Goal: Information Seeking & Learning: Learn about a topic

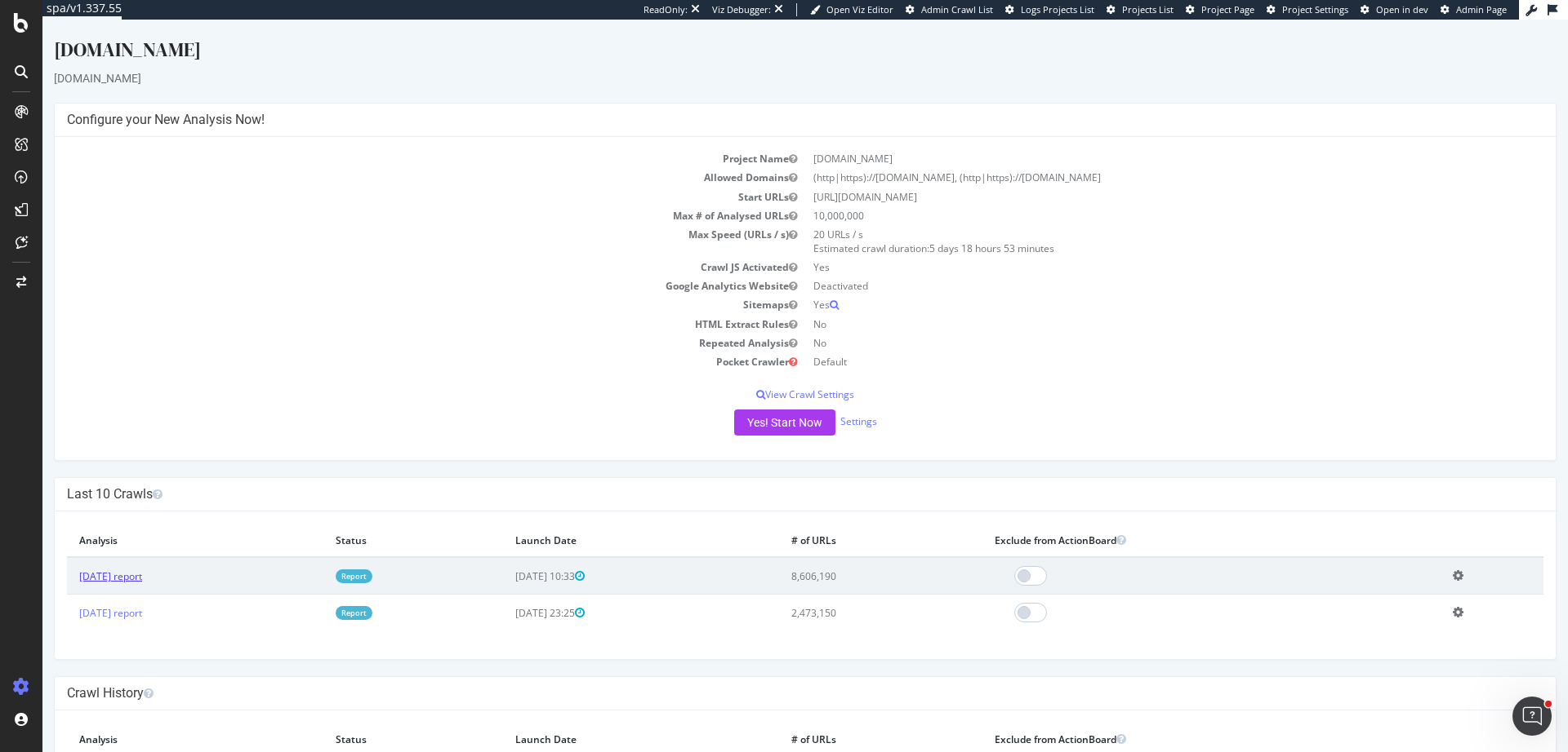
click at [142, 579] on link "[DATE] report" at bounding box center [111, 577] width 63 height 14
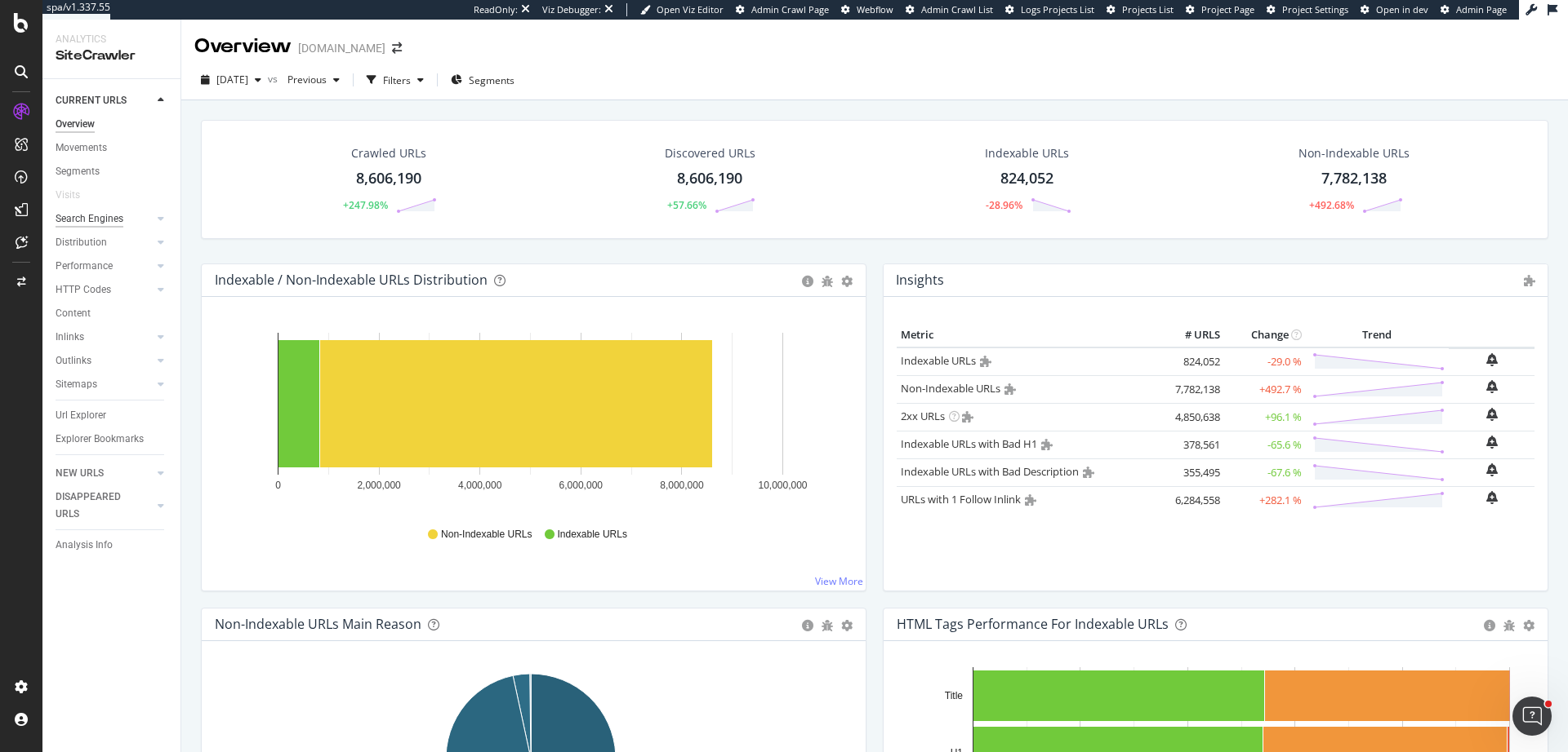
click at [98, 219] on div "Search Engines" at bounding box center [89, 219] width 68 height 17
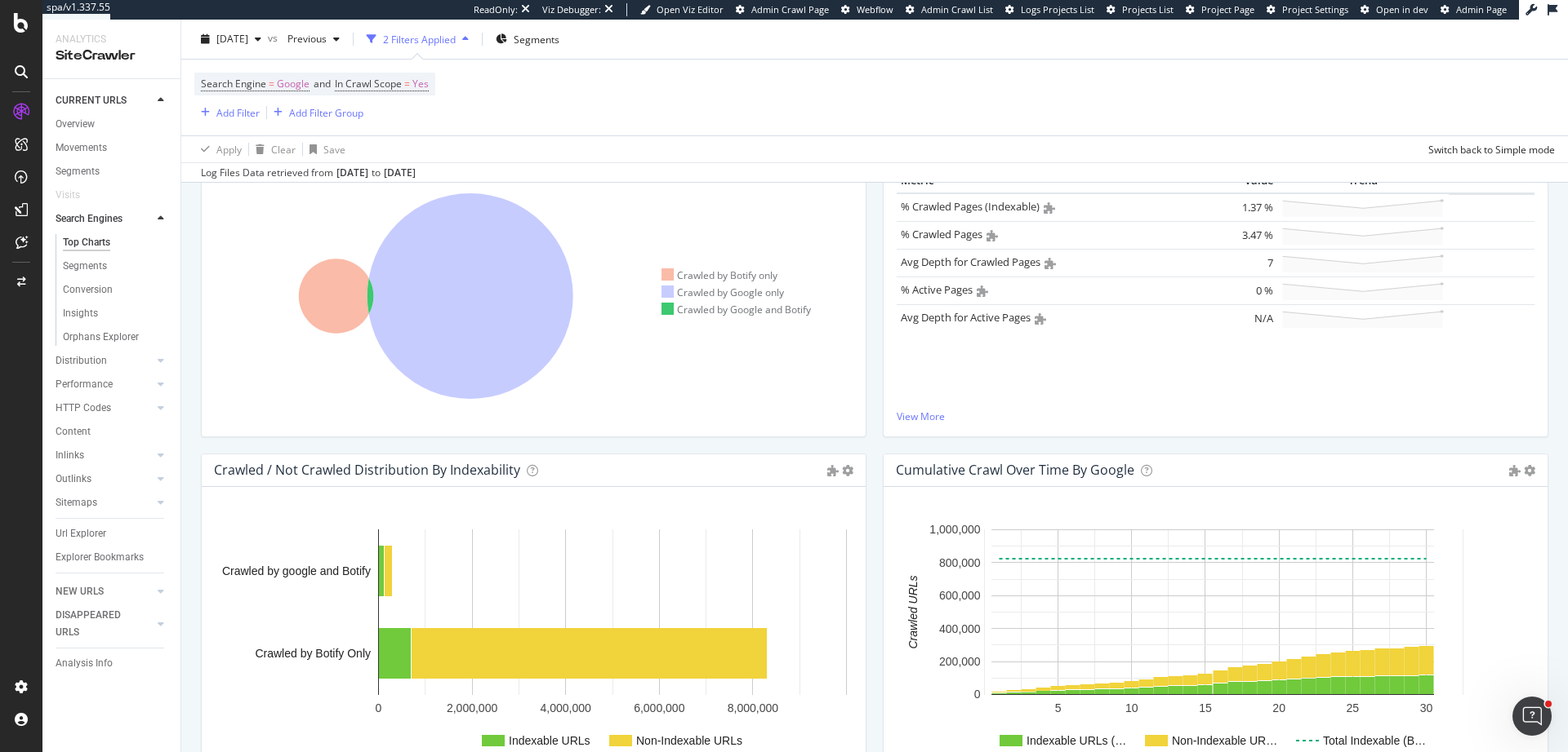
scroll to position [361, 0]
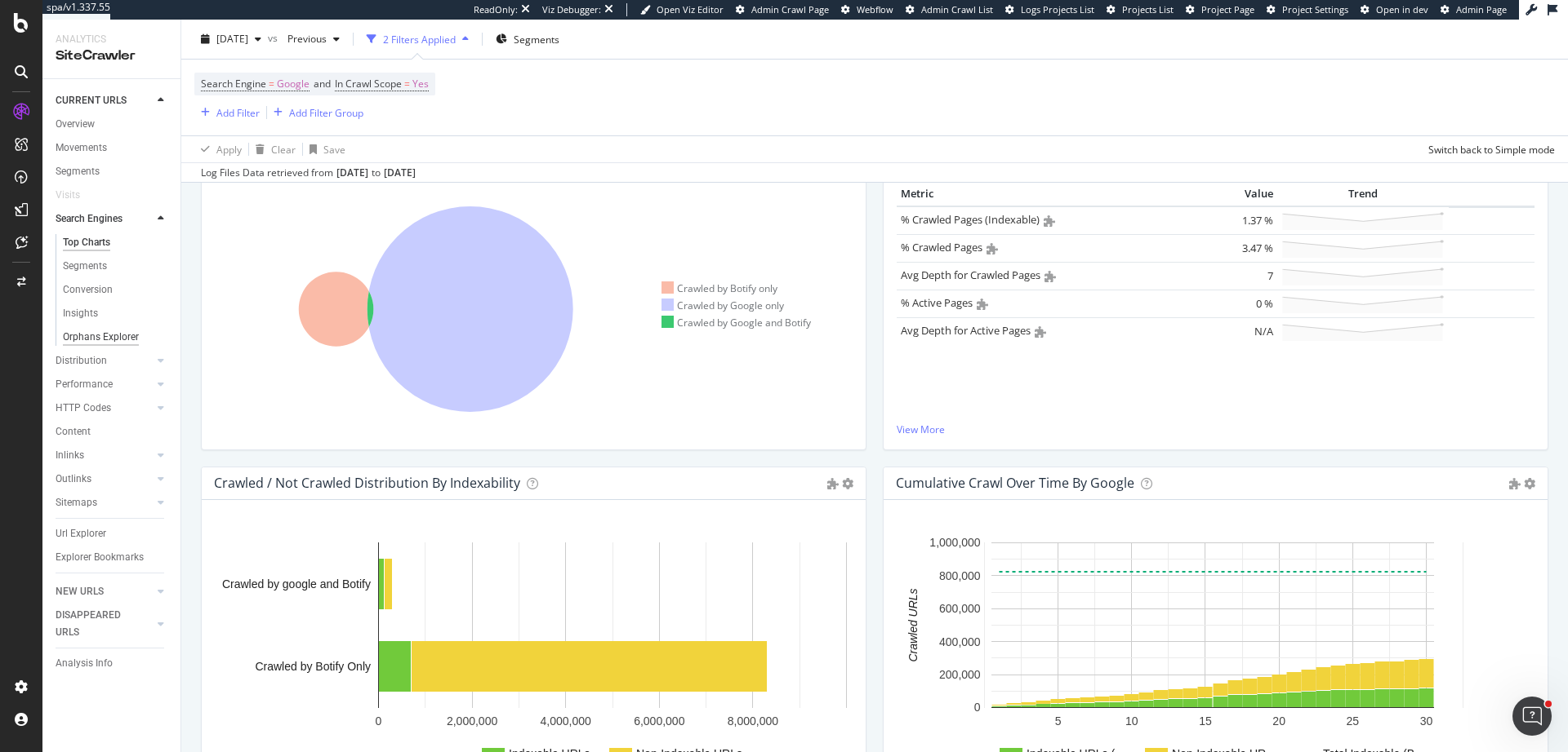
click at [118, 338] on div "Orphans Explorer" at bounding box center [101, 338] width 76 height 17
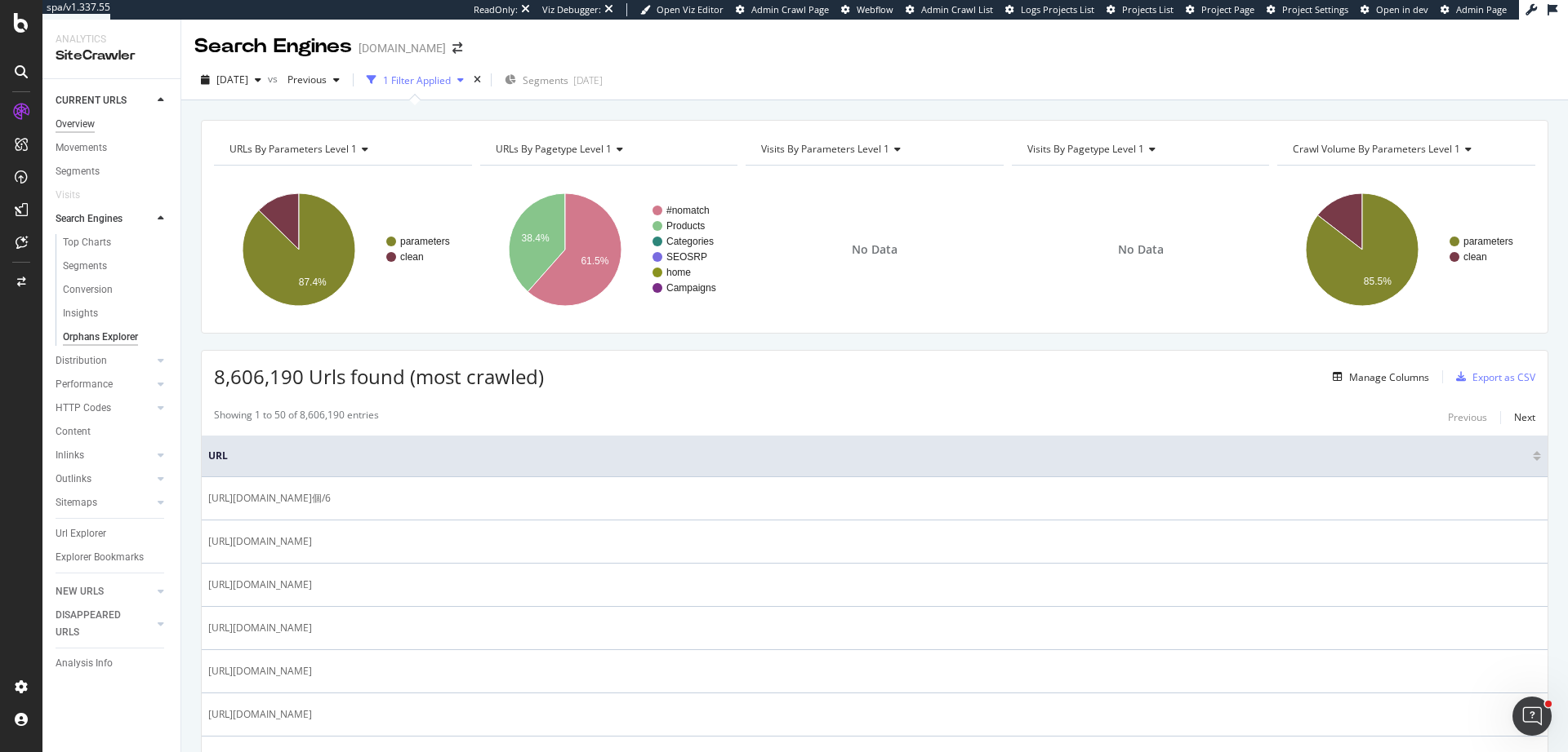
click at [78, 120] on div "Overview" at bounding box center [75, 125] width 39 height 17
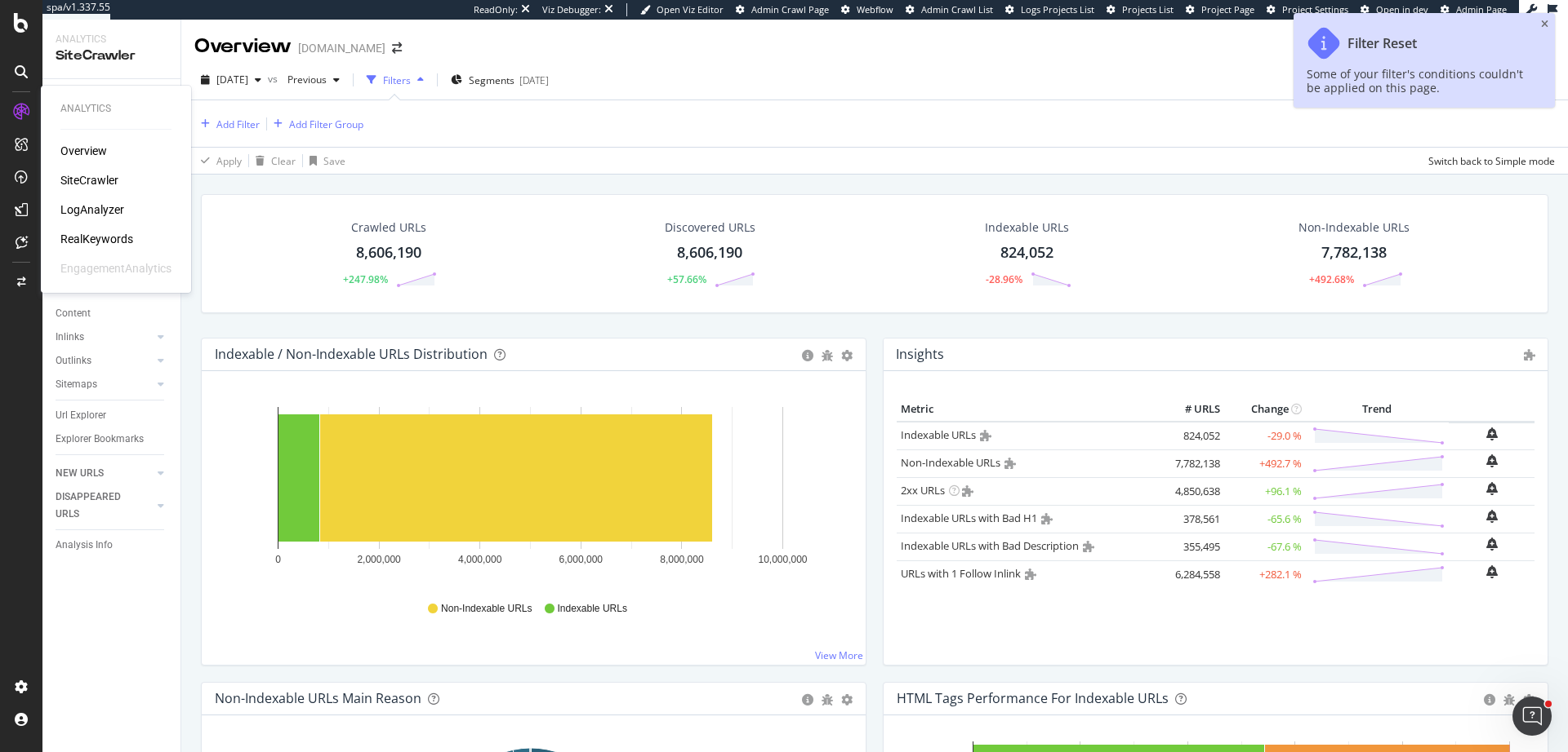
click at [84, 151] on div "Overview" at bounding box center [84, 150] width 46 height 16
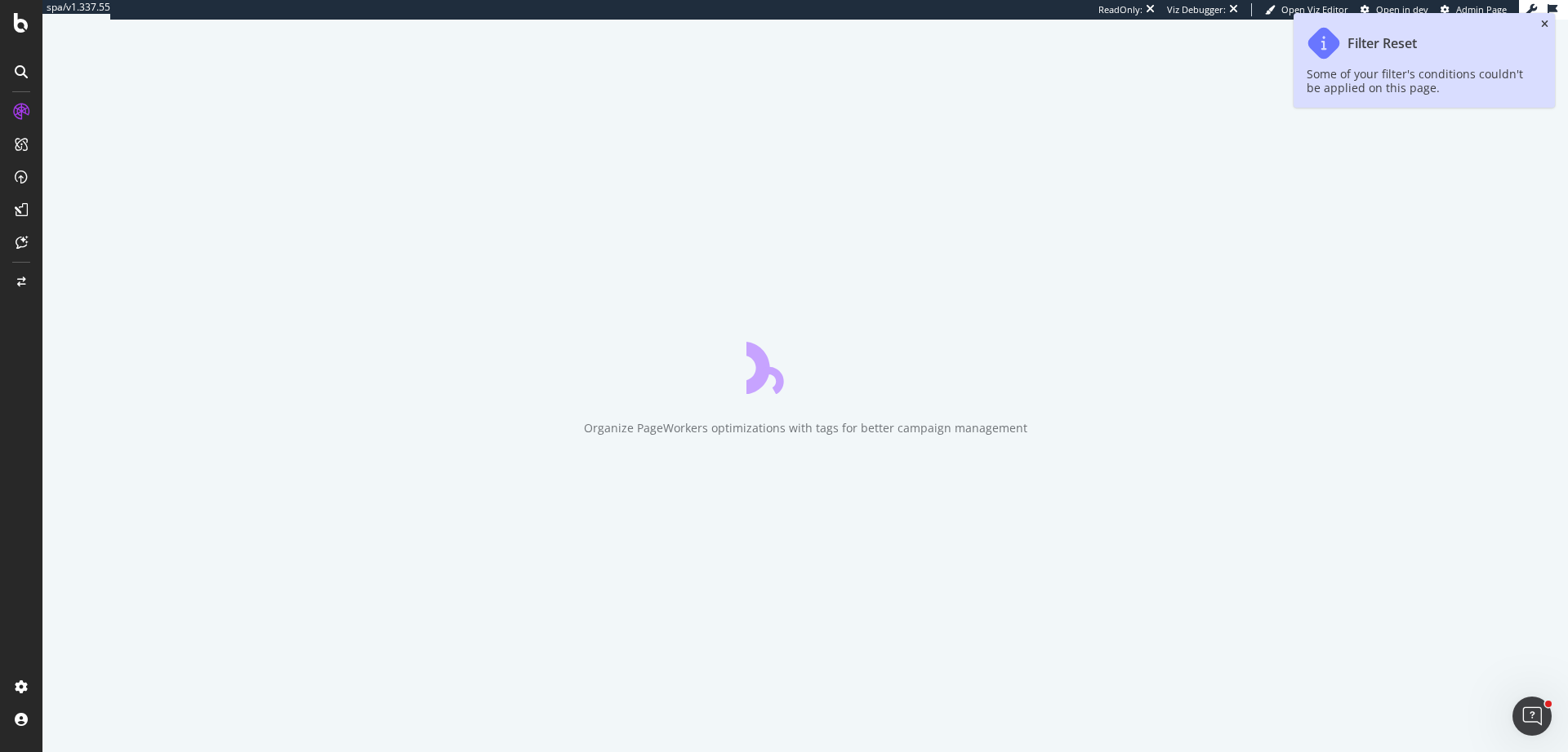
click at [1544, 26] on icon "close toast" at bounding box center [1544, 24] width 8 height 9
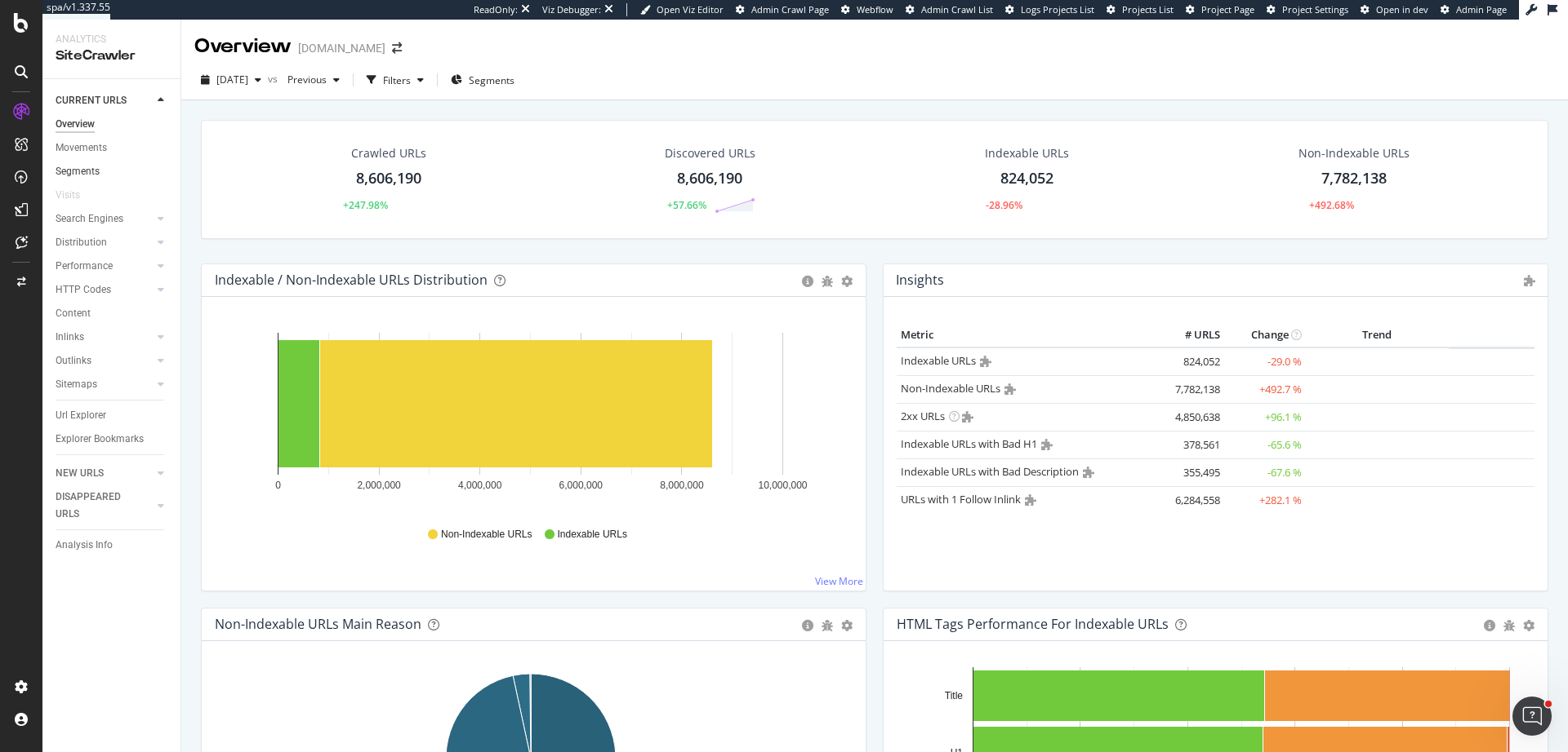
click at [103, 223] on div "Search Engines" at bounding box center [89, 219] width 68 height 17
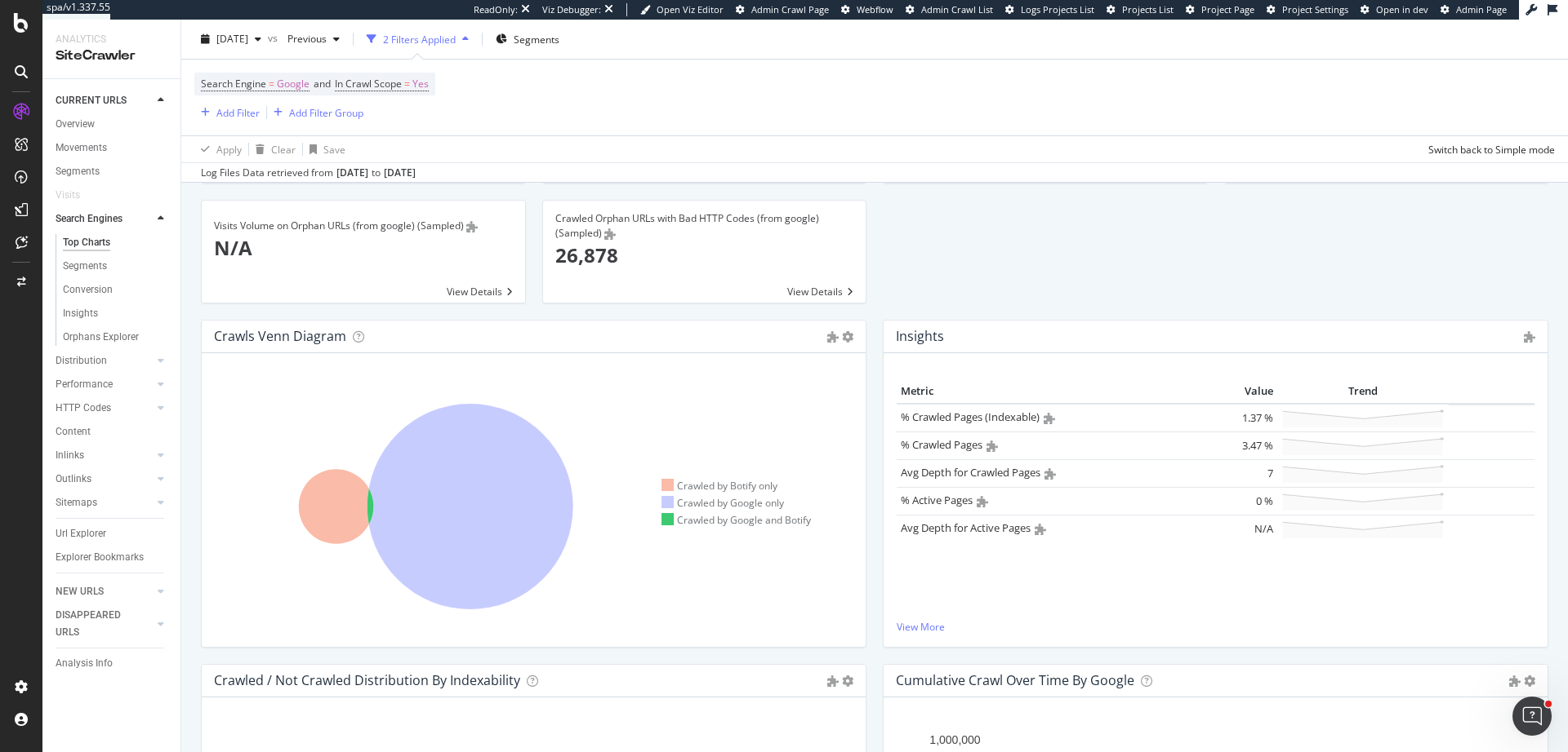
scroll to position [147, 0]
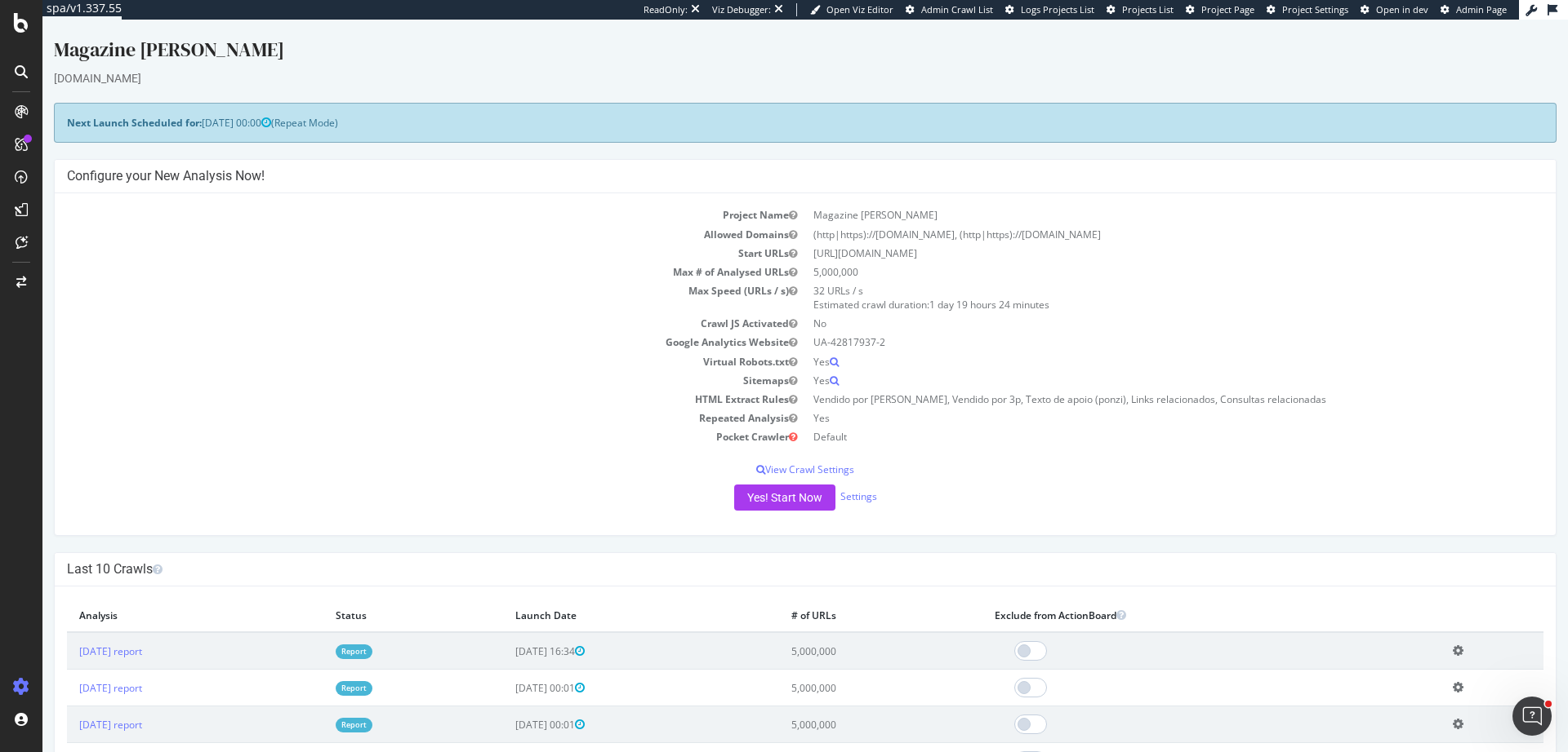
click at [435, 350] on td "Google Analytics Website" at bounding box center [435, 343] width 738 height 19
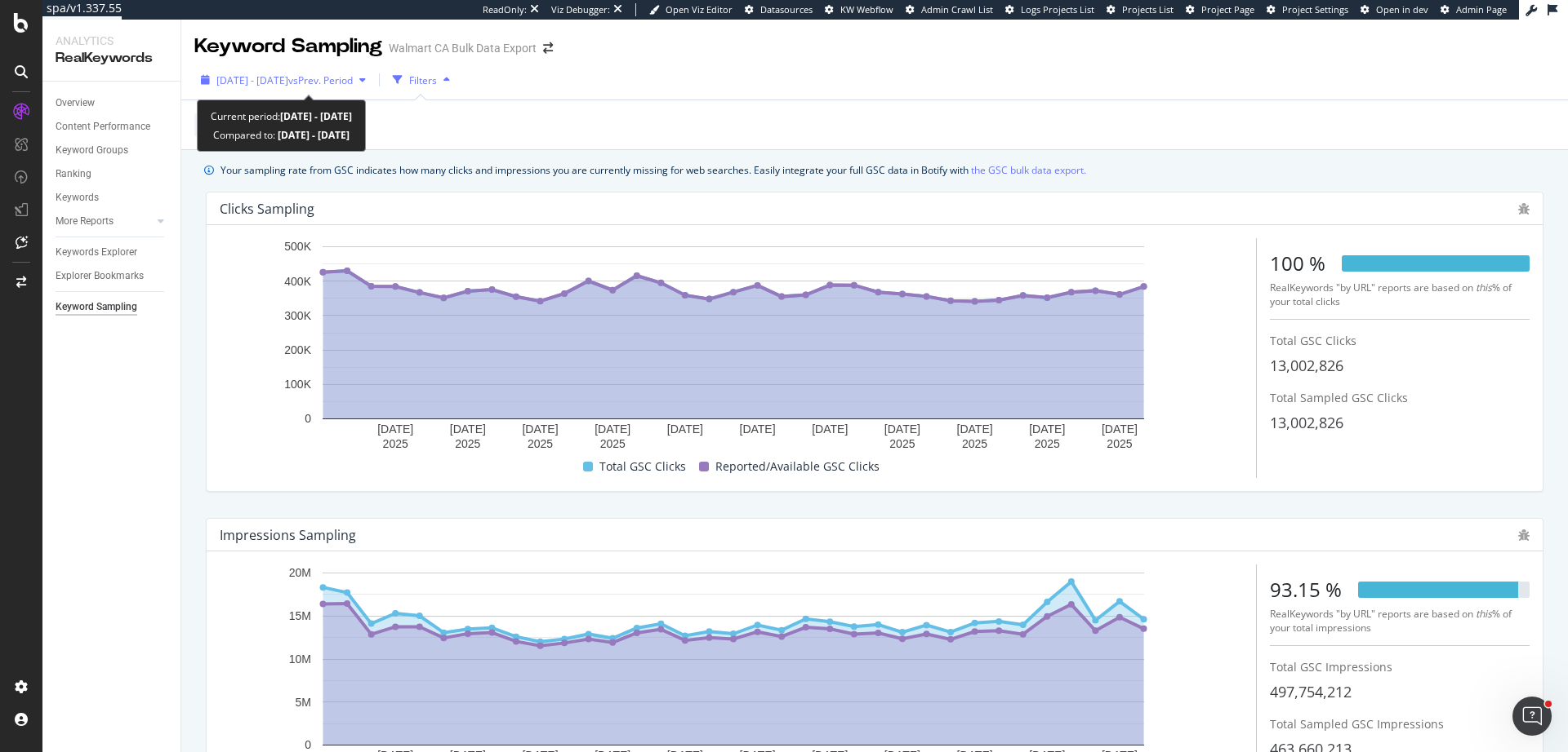
click at [279, 84] on span "2025 May. 18th - Jun. 21st" at bounding box center [252, 80] width 72 height 14
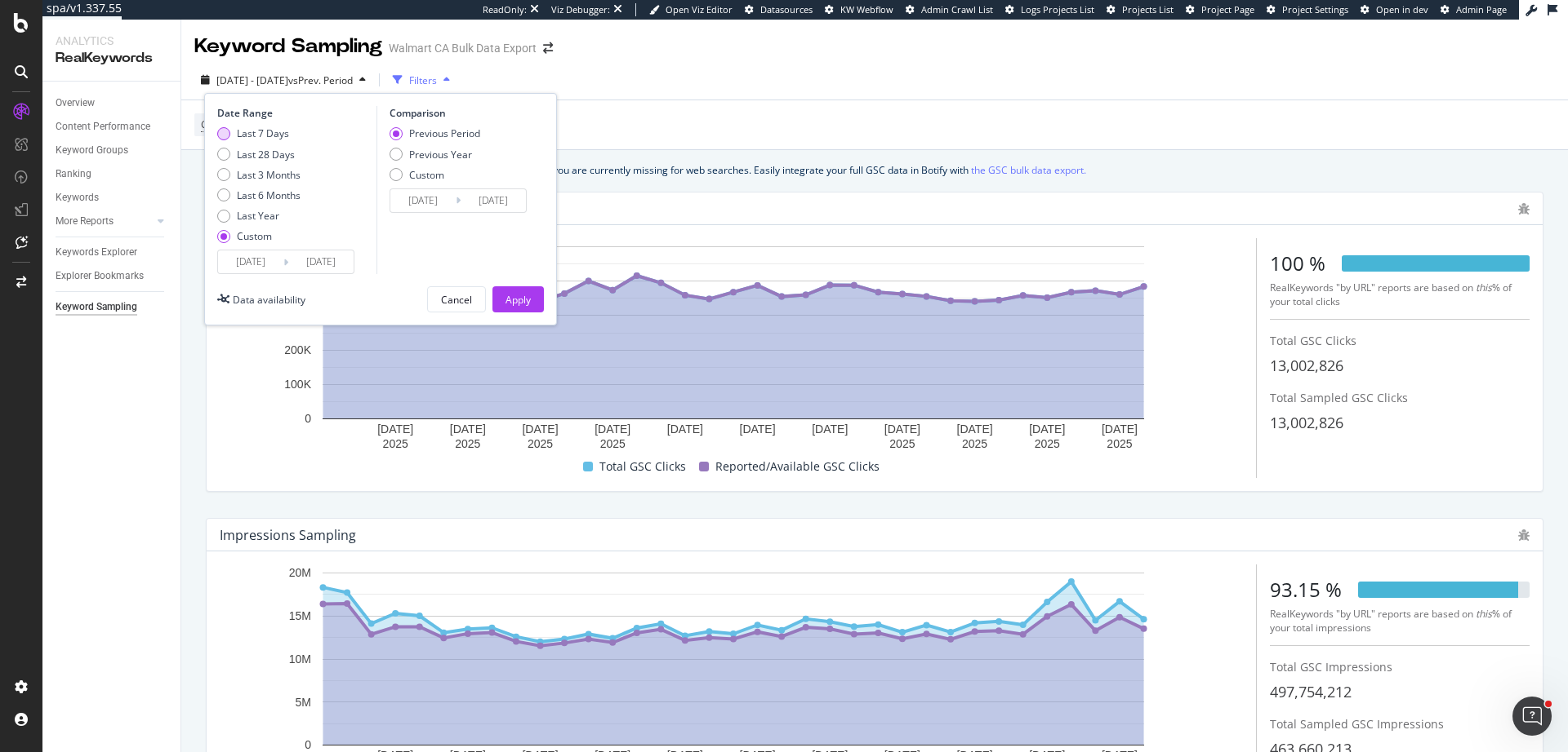
click at [277, 136] on div "Last 7 Days" at bounding box center [262, 133] width 52 height 14
type input "2025/09/24"
type input "2025/09/30"
type input "2025/09/17"
type input "2025/09/23"
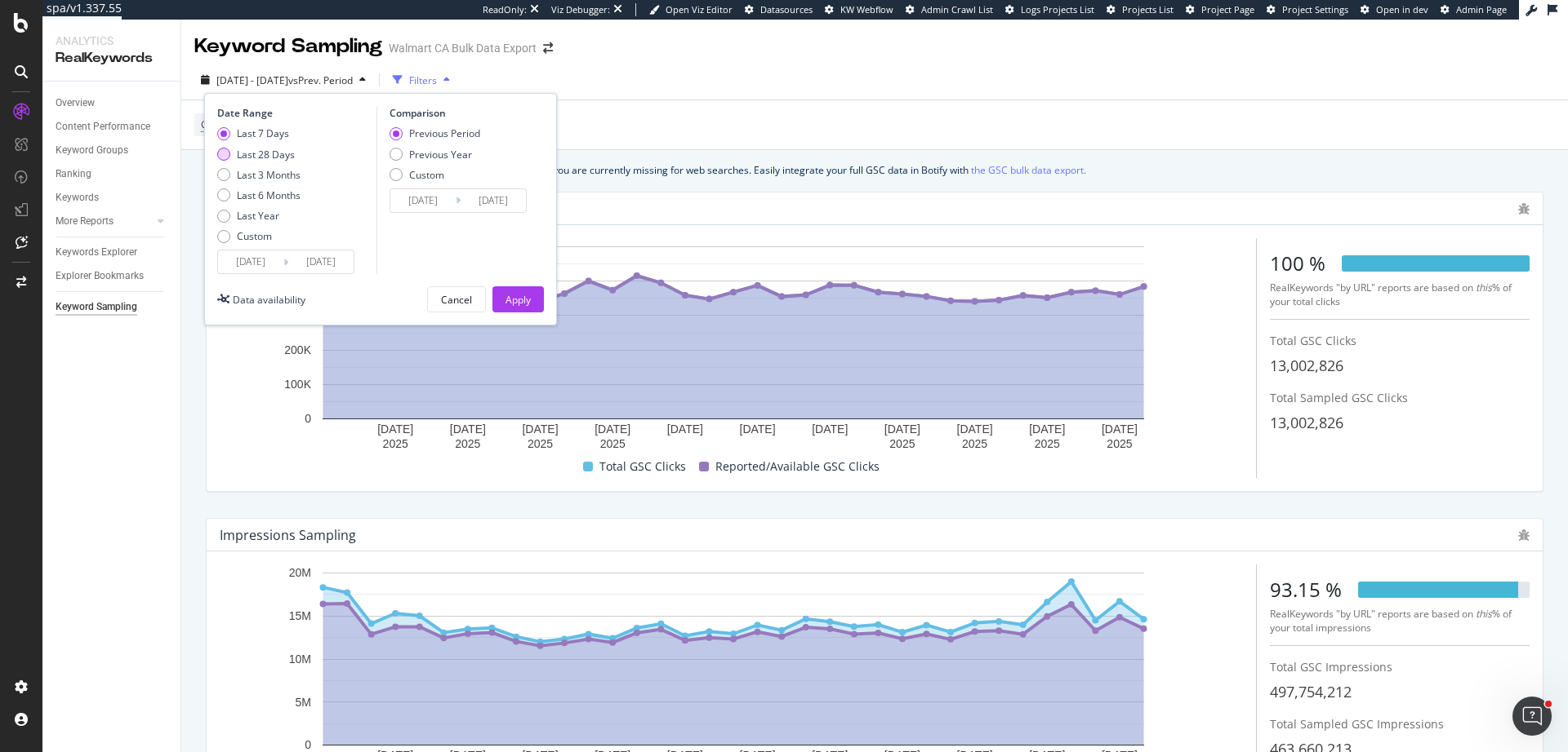
click at [281, 152] on div "Last 28 Days" at bounding box center [266, 155] width 58 height 14
type input "2025/09/03"
type input "2025/08/06"
type input "2025/09/02"
click at [534, 296] on button "Apply" at bounding box center [518, 299] width 51 height 26
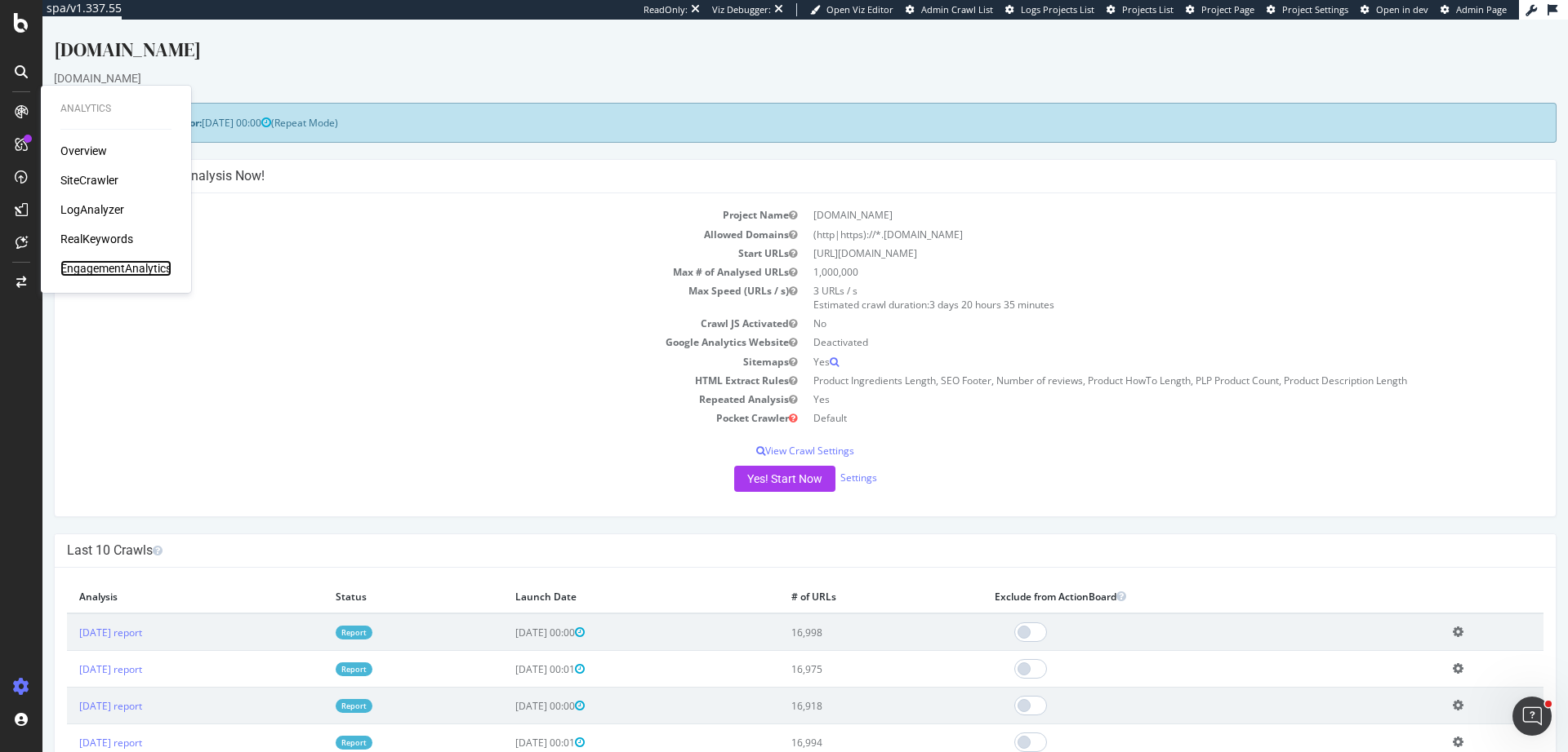
click at [112, 268] on div "EngagementAnalytics" at bounding box center [116, 268] width 111 height 16
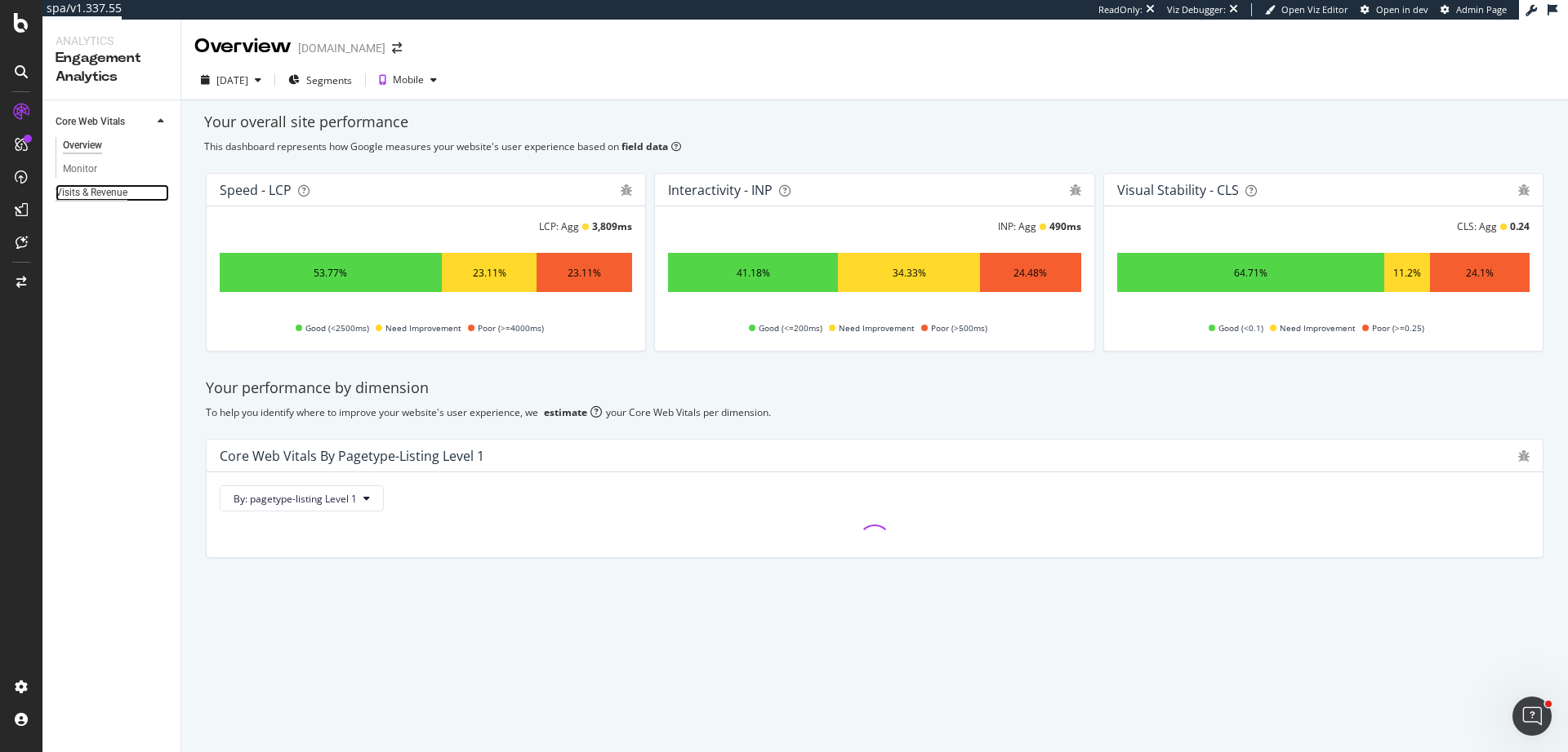
click at [118, 200] on div "Visits & Revenue" at bounding box center [91, 193] width 72 height 17
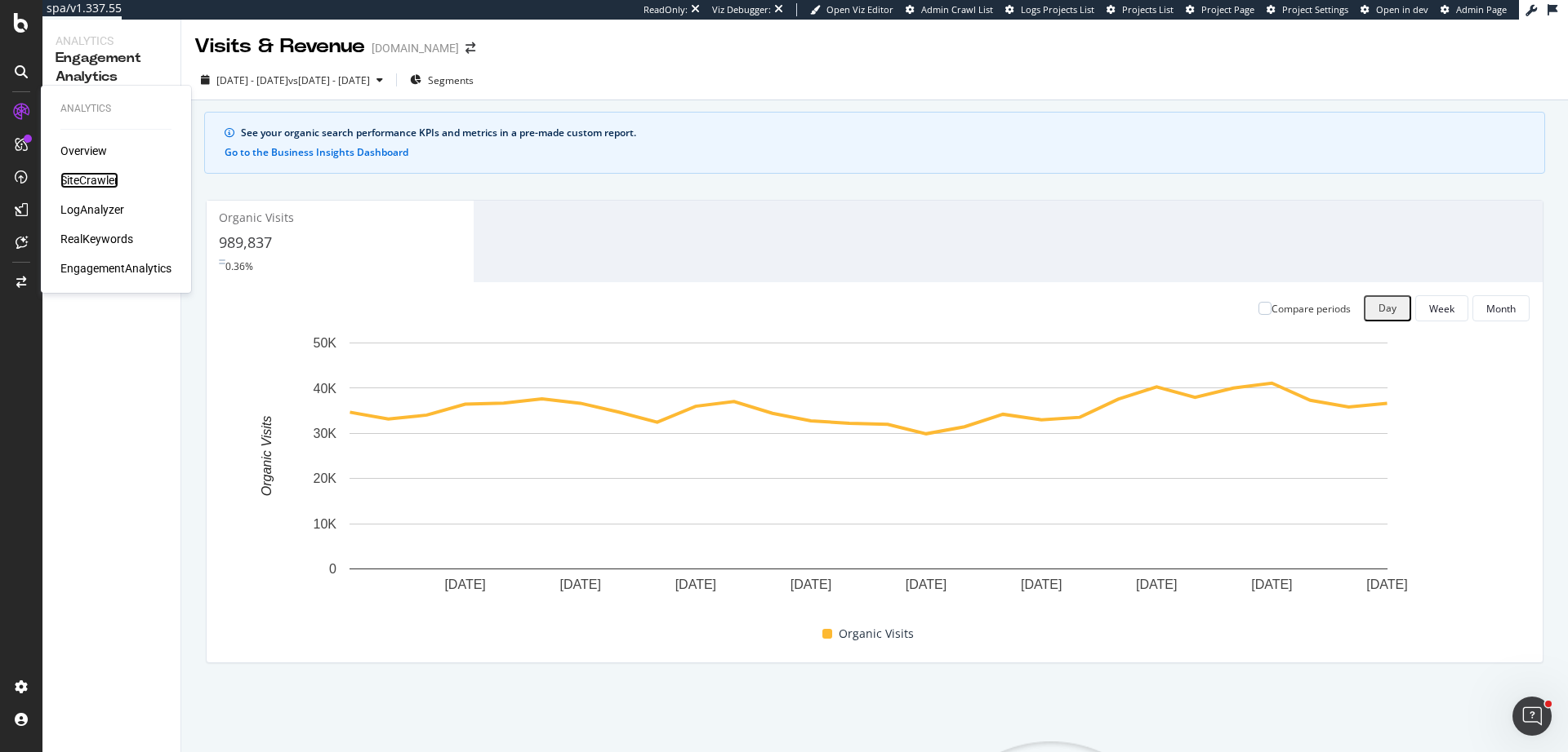
click at [83, 179] on div "SiteCrawler" at bounding box center [90, 180] width 58 height 16
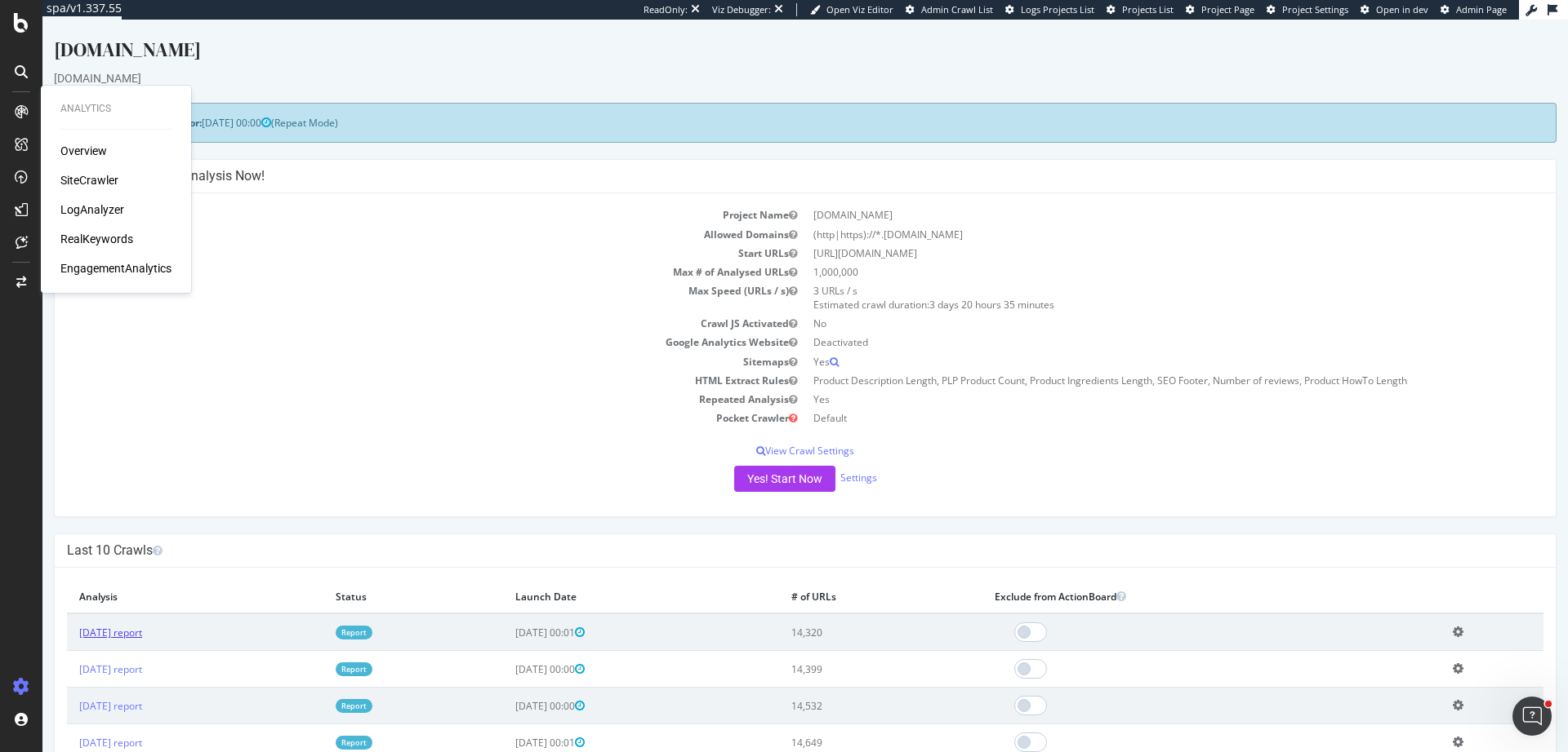
click at [119, 632] on link "[DATE] report" at bounding box center [111, 632] width 63 height 14
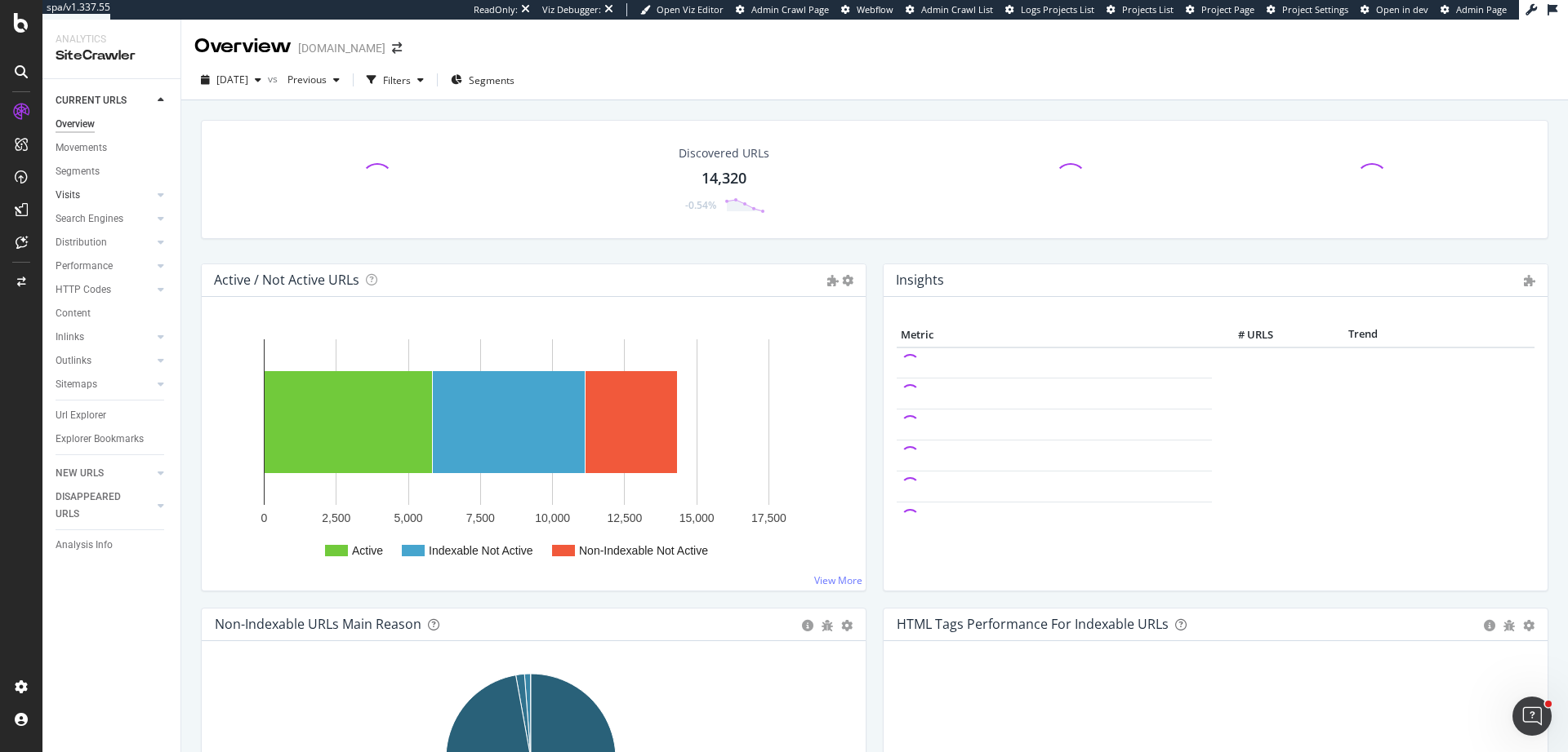
click at [81, 194] on link "Visits" at bounding box center [104, 196] width 97 height 17
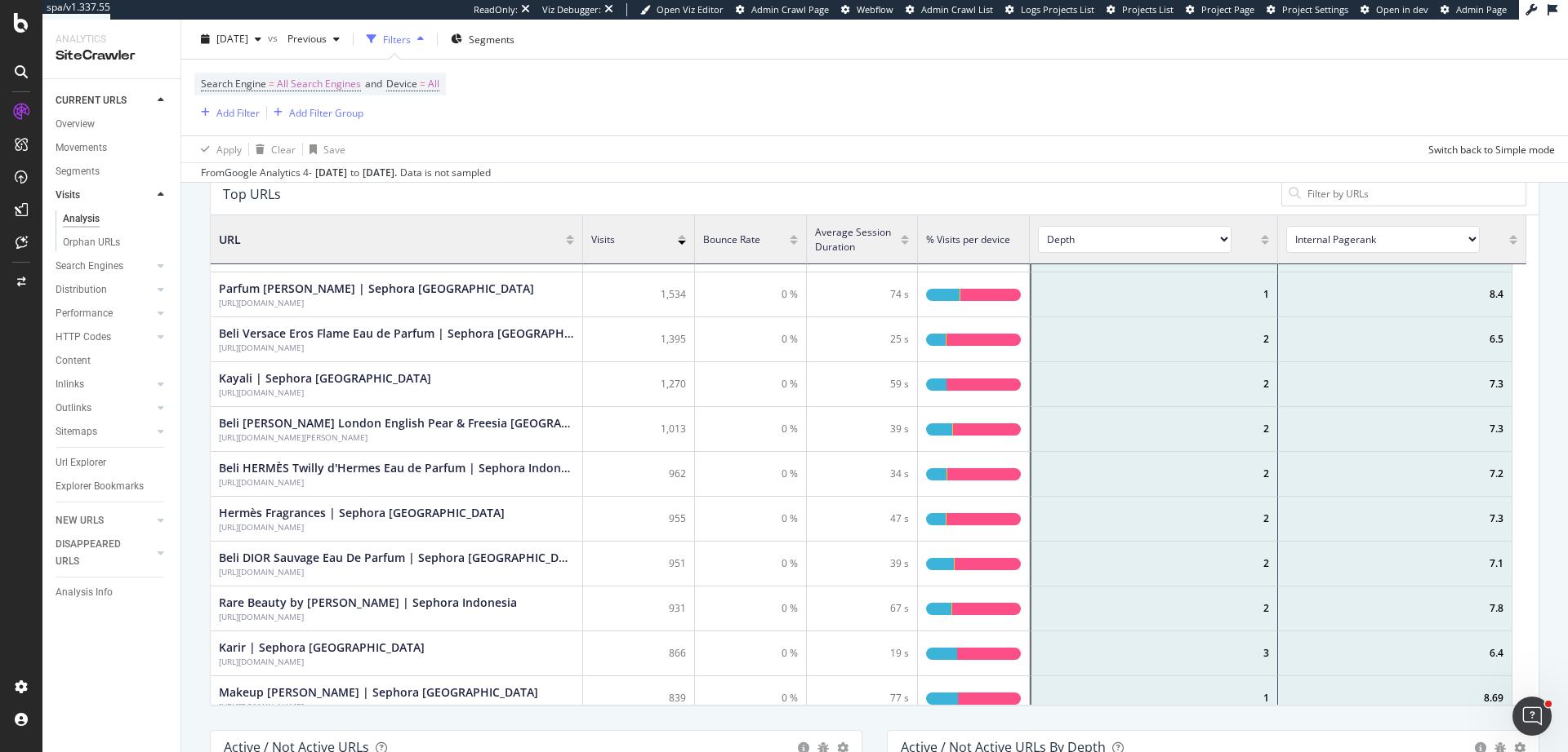
scroll to position [236, 0]
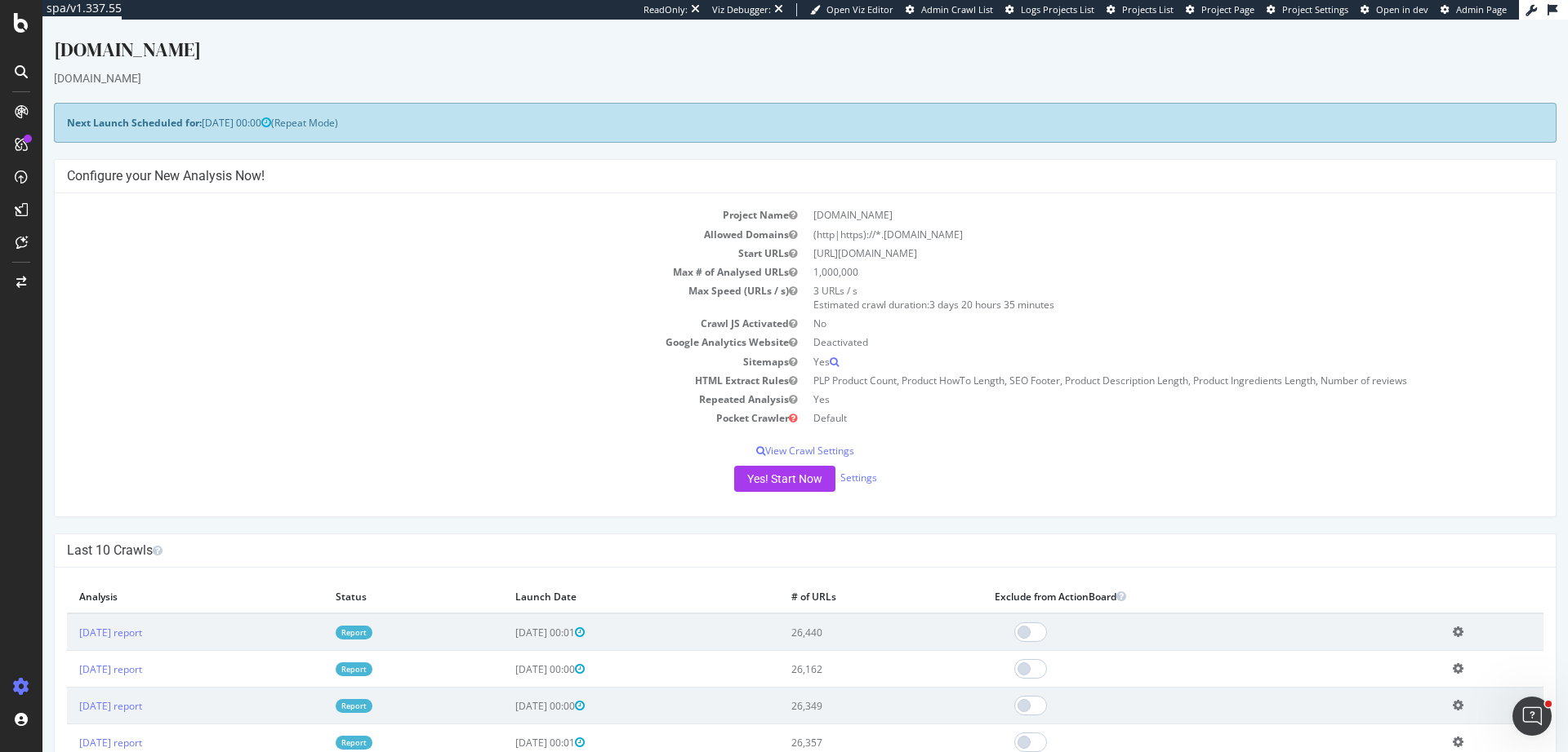
click at [1322, 248] on td "[URL][DOMAIN_NAME]" at bounding box center [1174, 254] width 738 height 19
click at [142, 633] on link "[DATE] report" at bounding box center [111, 632] width 63 height 14
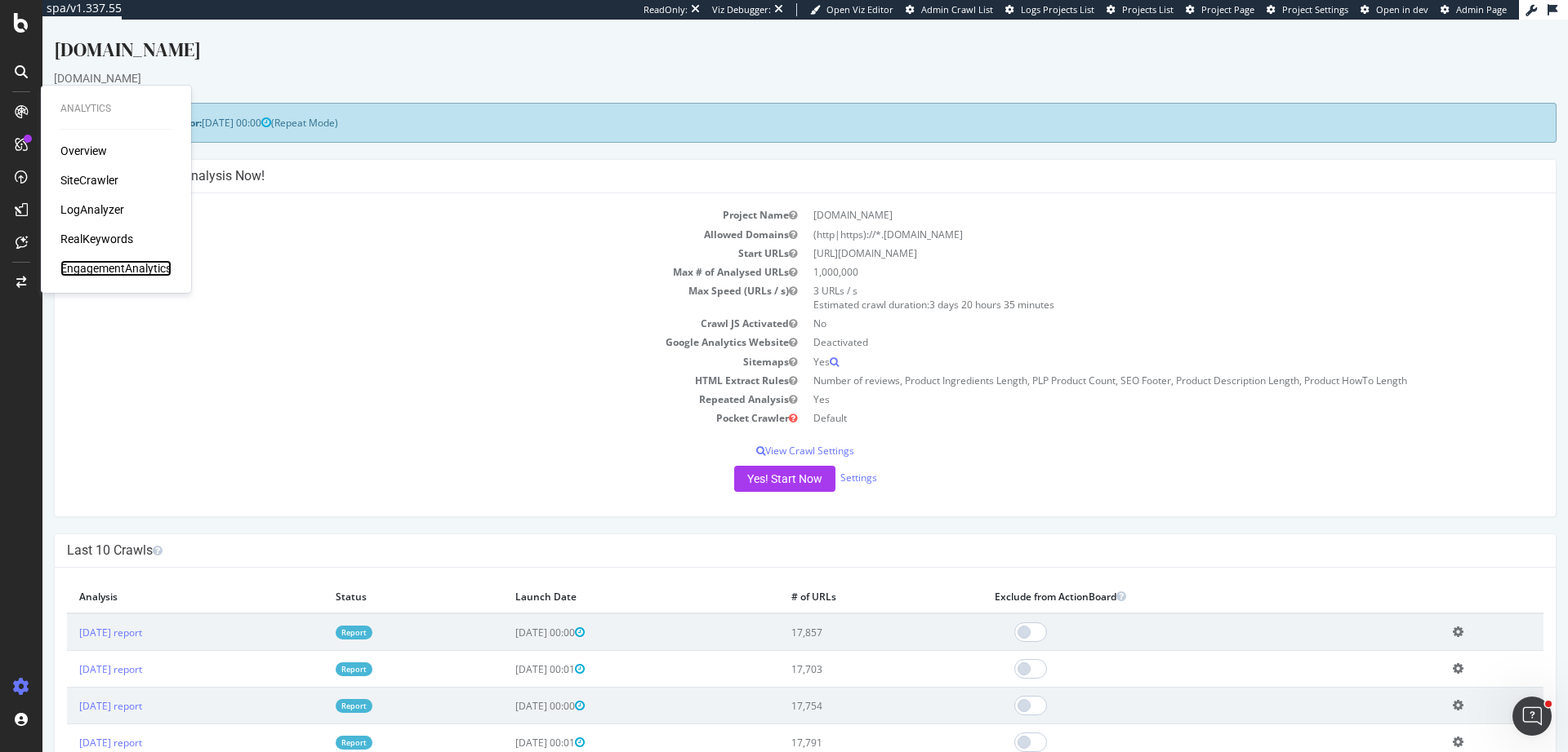
click at [96, 272] on div "EngagementAnalytics" at bounding box center [116, 268] width 111 height 16
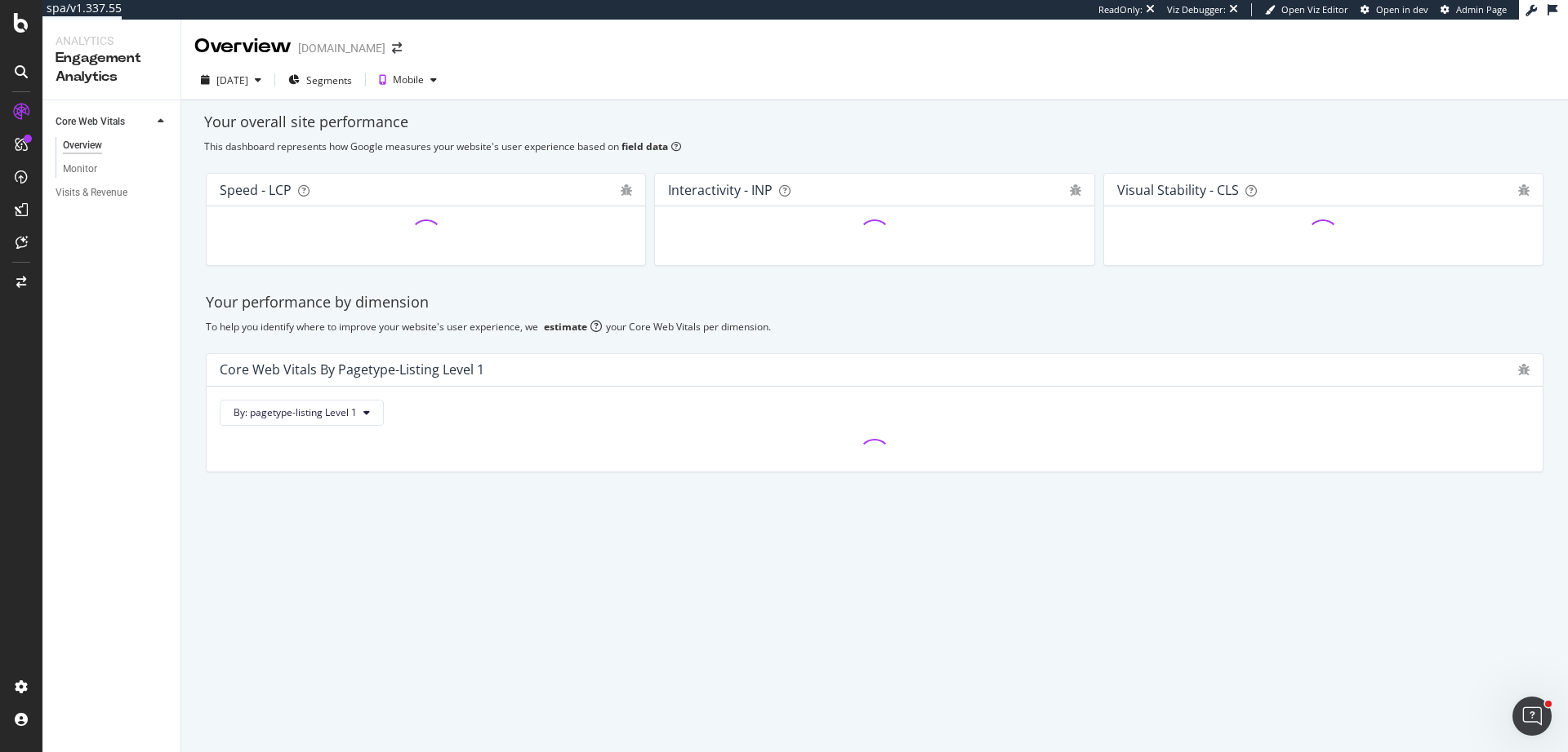
drag, startPoint x: 109, startPoint y: 347, endPoint x: 112, endPoint y: 271, distance: 76.1
click at [109, 339] on div "Core Web Vitals Overview Monitor Visits & Revenue" at bounding box center [111, 426] width 138 height 652
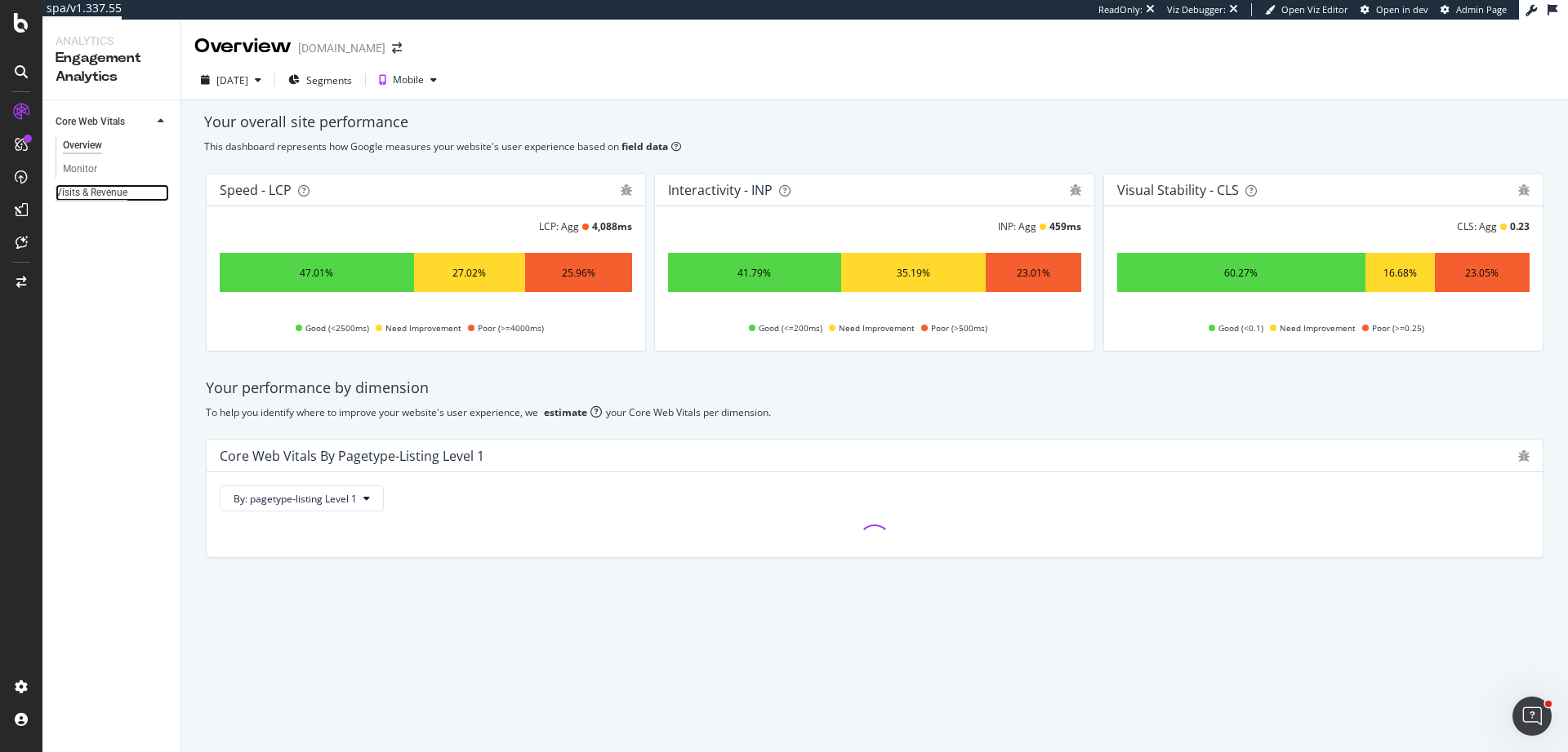
click at [118, 200] on div "Visits & Revenue" at bounding box center [91, 193] width 72 height 17
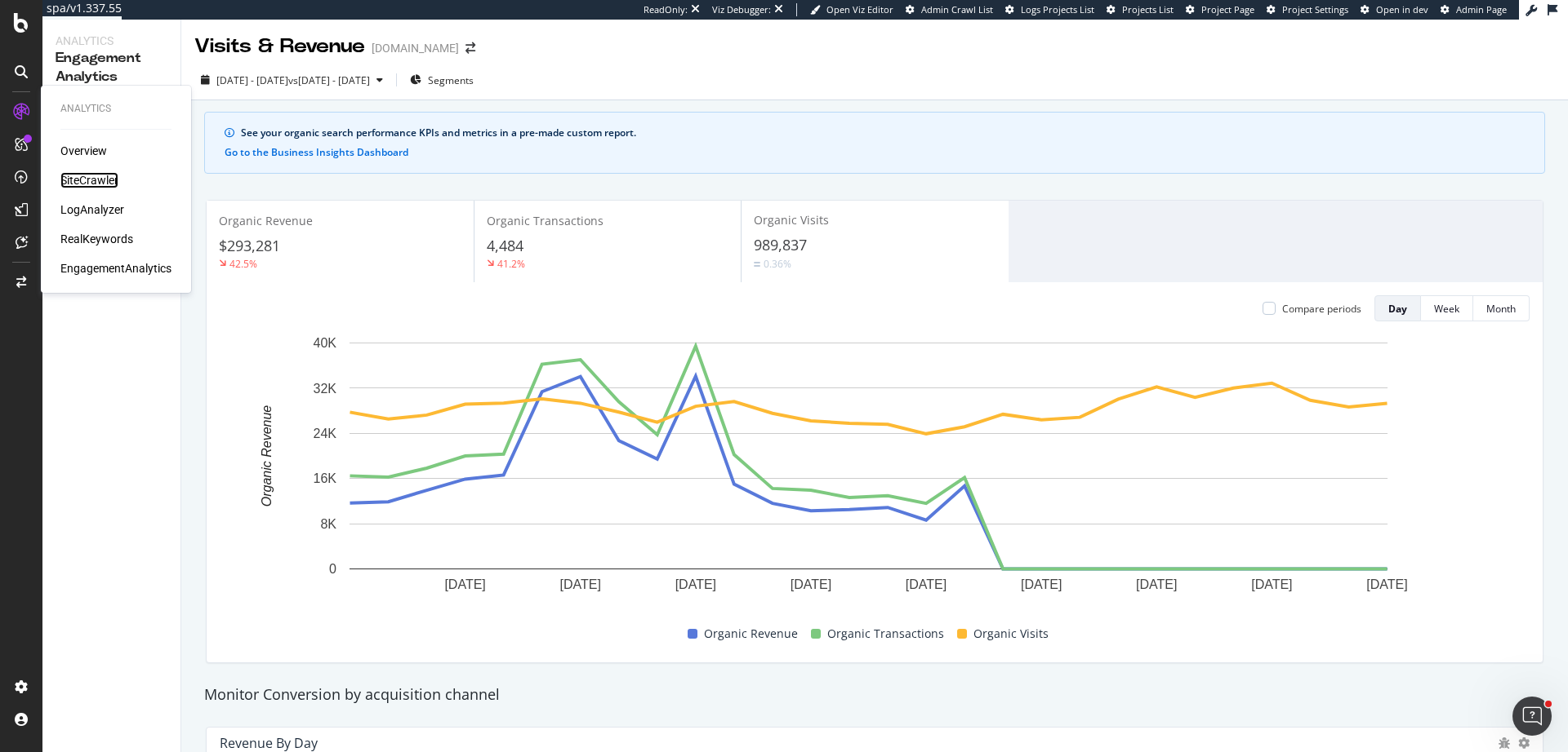
click at [86, 182] on div "SiteCrawler" at bounding box center [90, 180] width 58 height 16
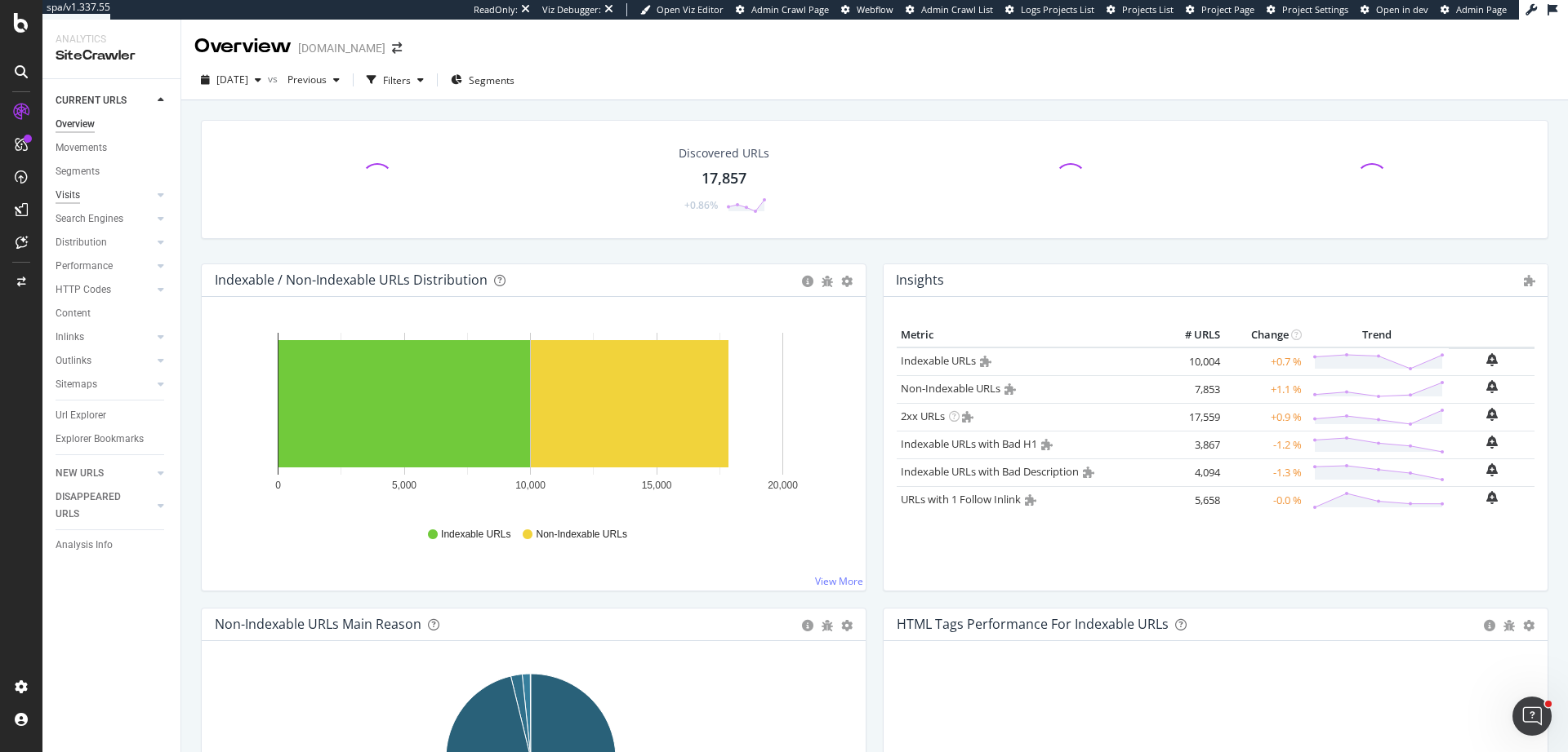
click at [68, 193] on div "Visits" at bounding box center [68, 196] width 25 height 17
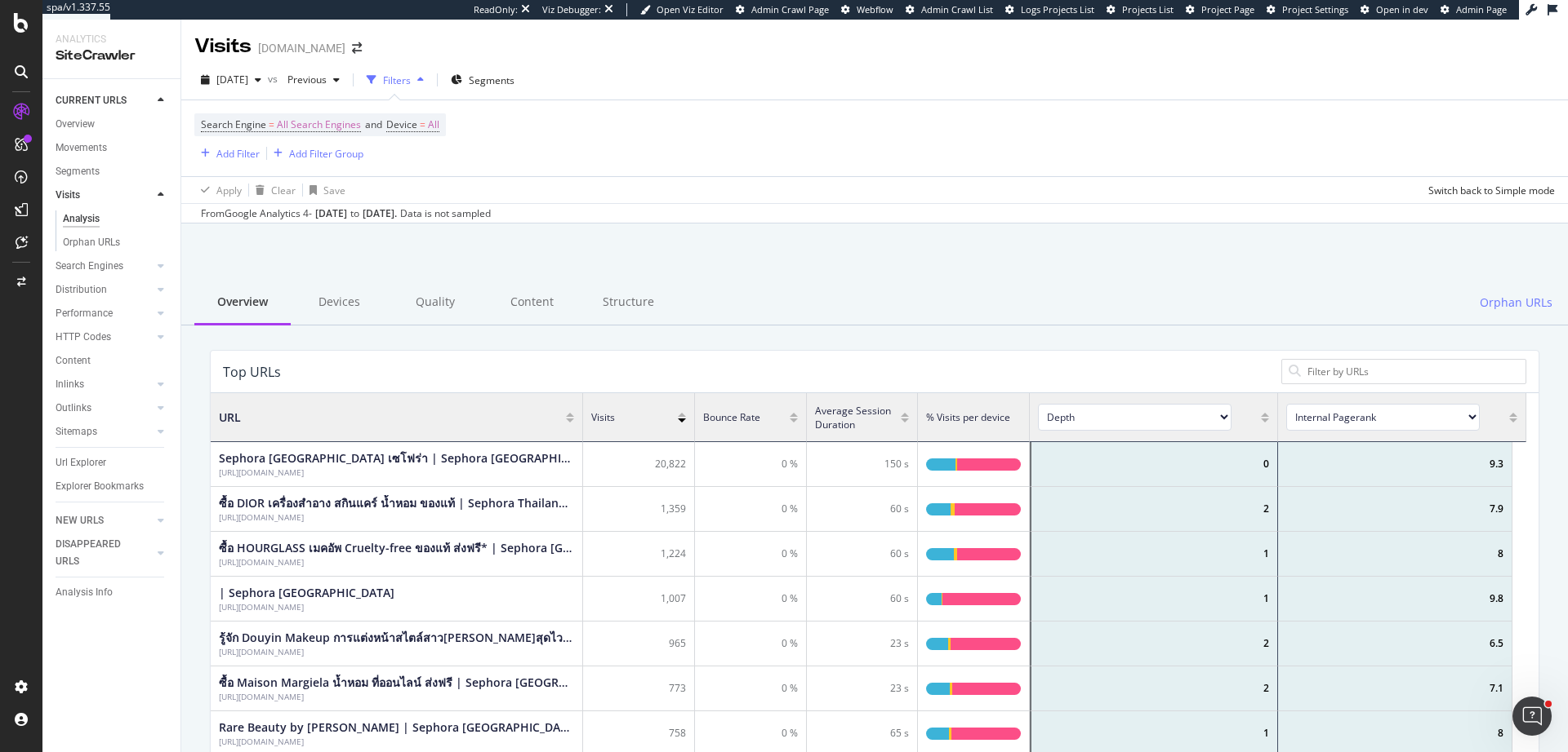
scroll to position [478, 1303]
drag, startPoint x: 448, startPoint y: 209, endPoint x: 640, endPoint y: 209, distance: 192.0
click at [634, 210] on div "From Google Analytics 4 - Jul. 05, 2025 to Aug. 18, 2025 . Data is not sampled" at bounding box center [875, 213] width 1387 height 20
click at [689, 195] on div "Apply Clear Save Switch back to Simple mode" at bounding box center [875, 190] width 1387 height 27
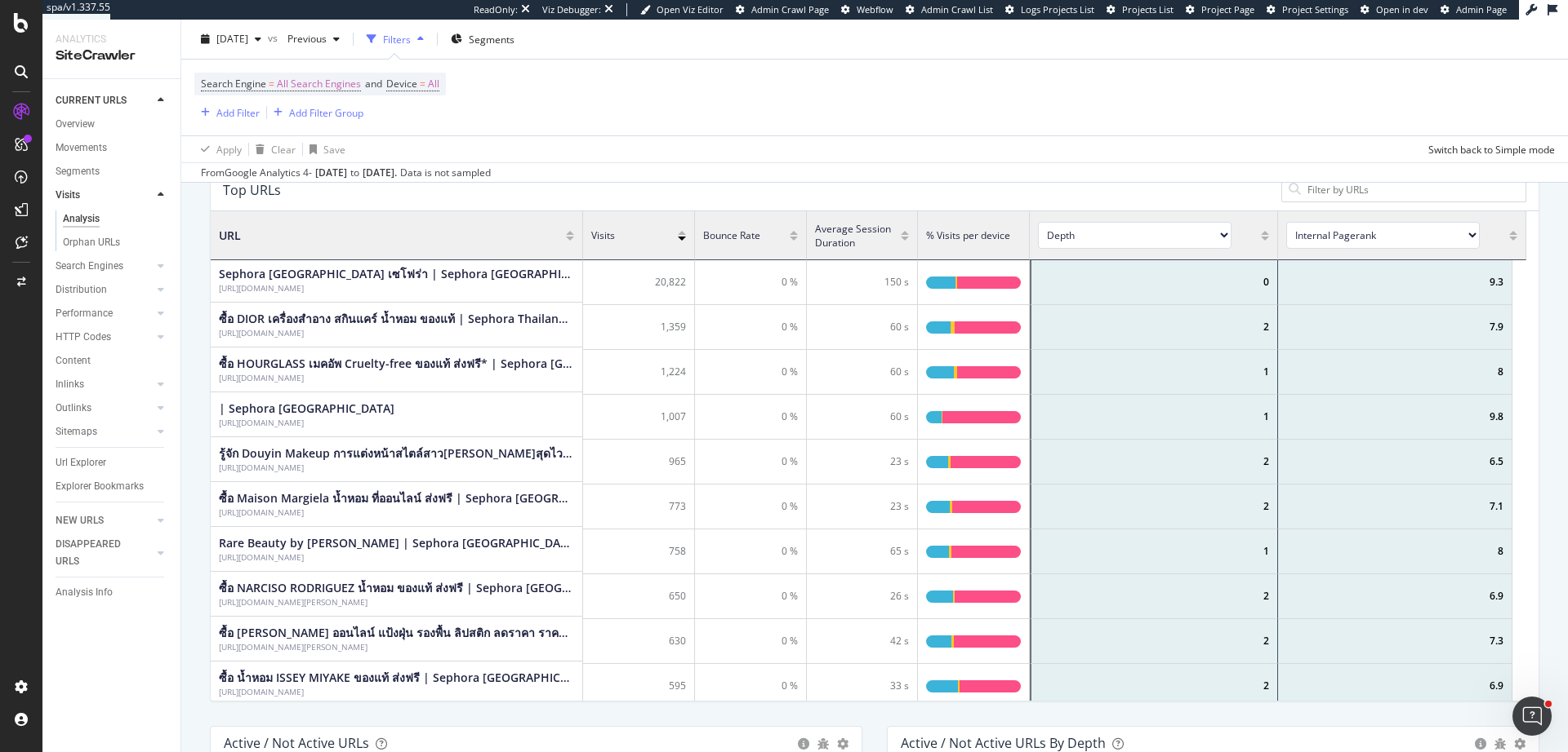
scroll to position [172, 0]
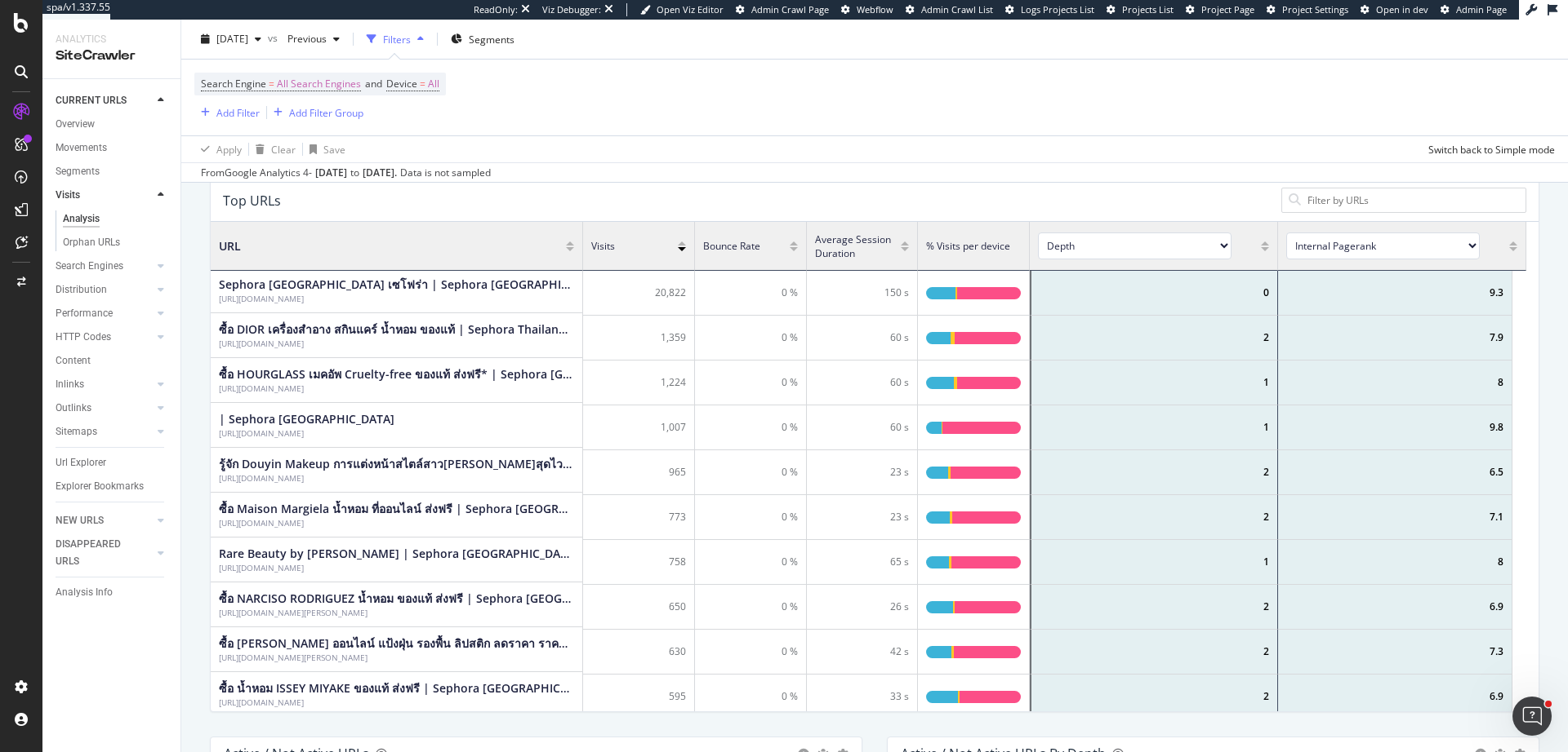
click at [761, 155] on div "Apply Clear Save Switch back to Simple mode" at bounding box center [875, 150] width 1387 height 27
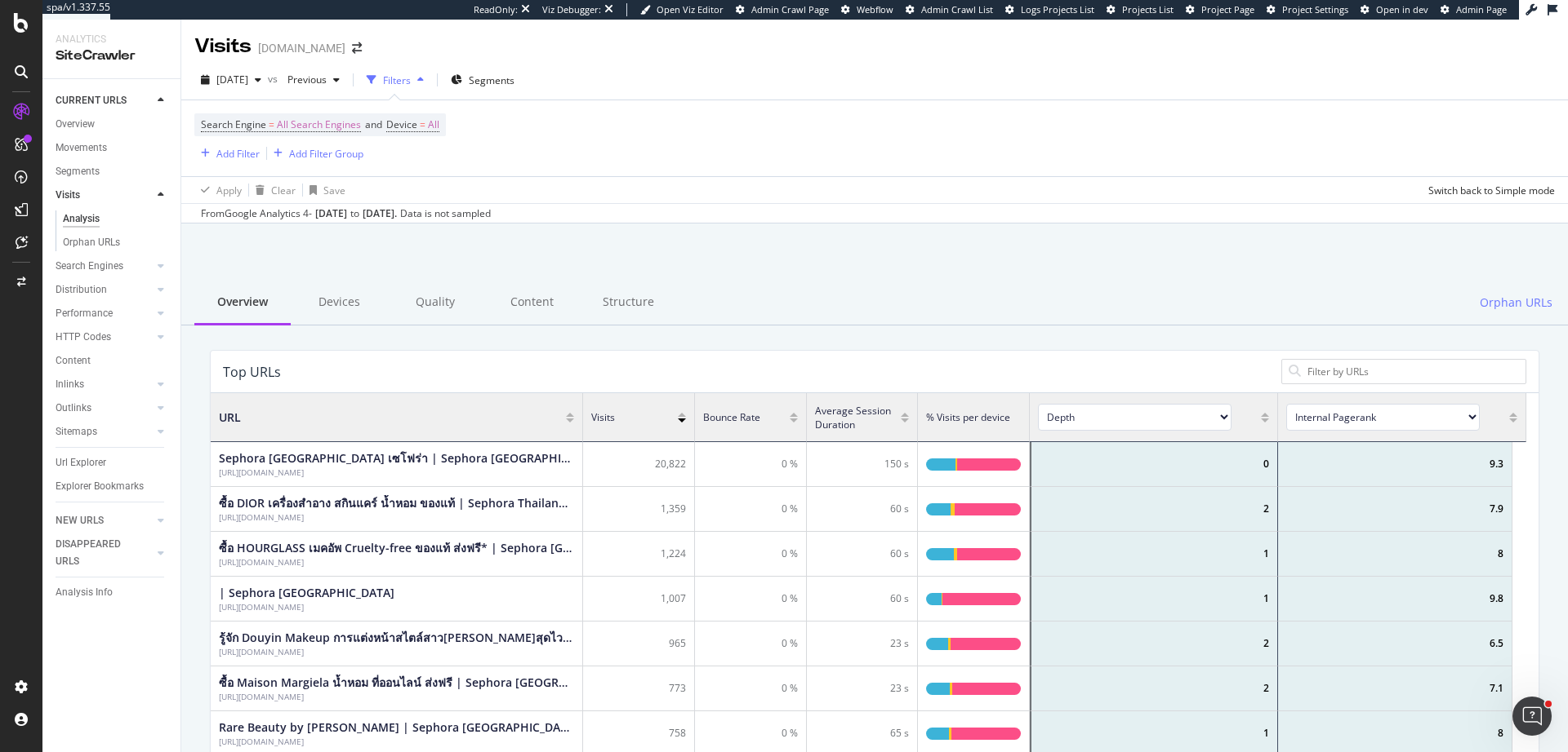
scroll to position [478, 1303]
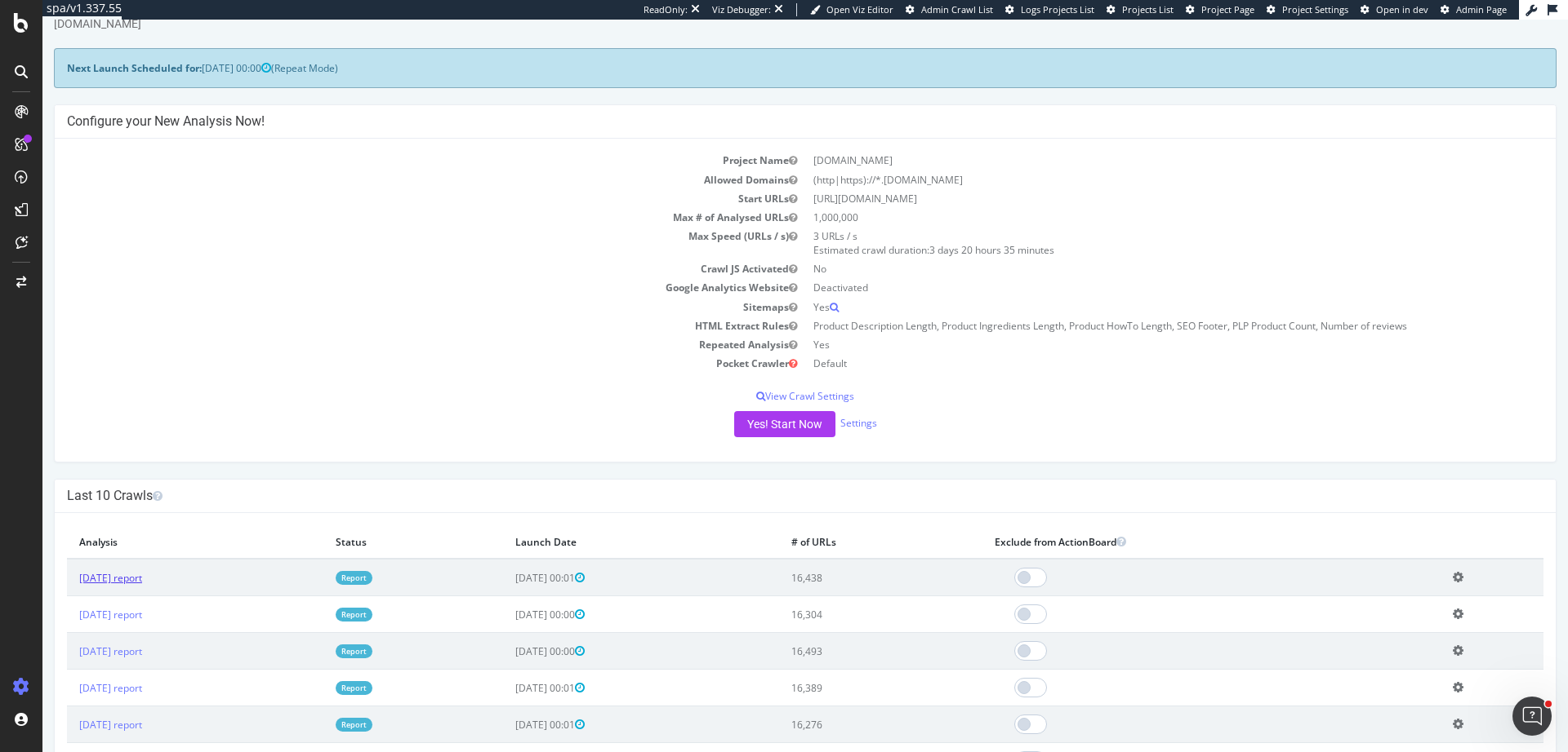
scroll to position [62, 0]
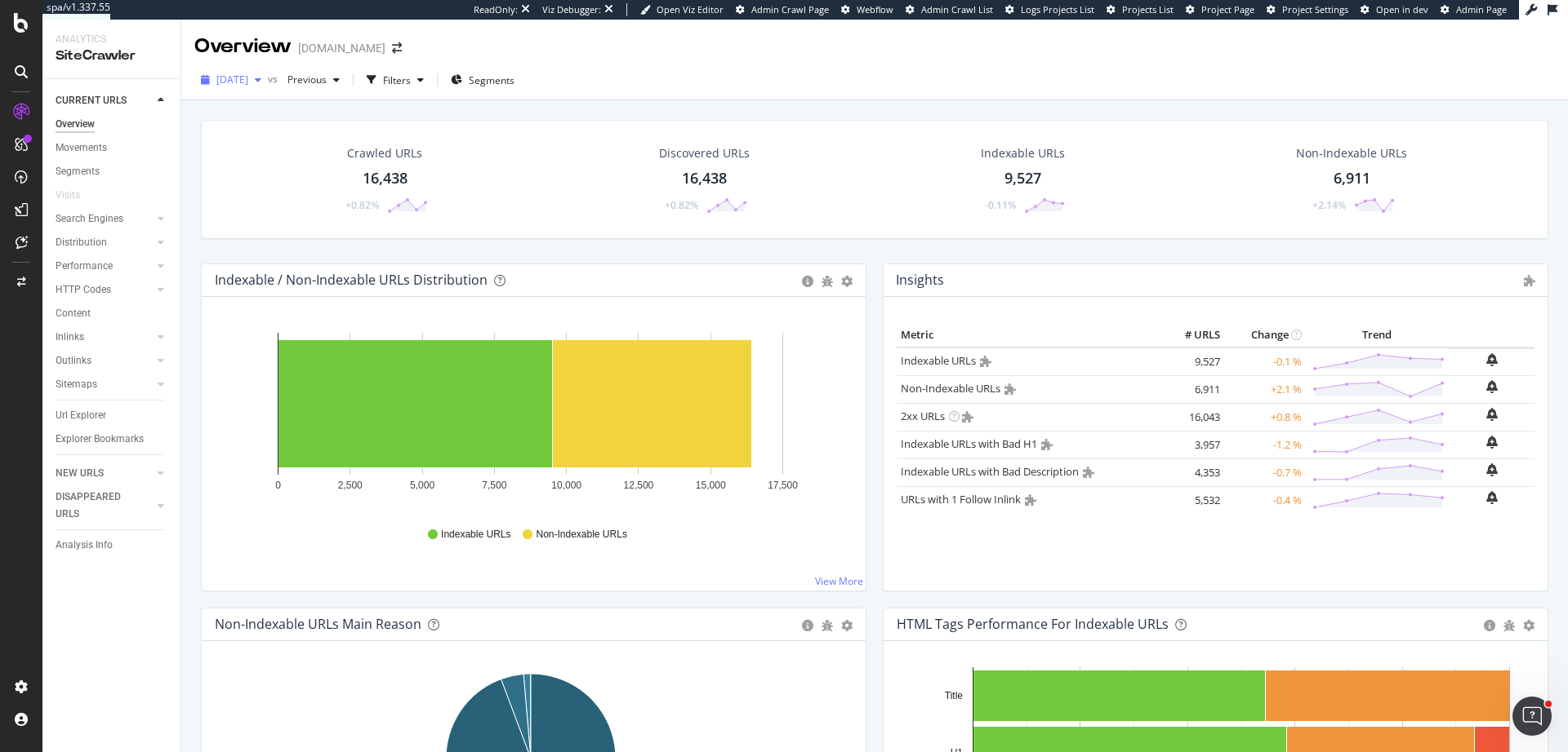
click at [248, 78] on span "[DATE]" at bounding box center [232, 79] width 32 height 14
click at [875, 73] on div "[DATE] vs Previous Filters Segments" at bounding box center [875, 83] width 1387 height 32
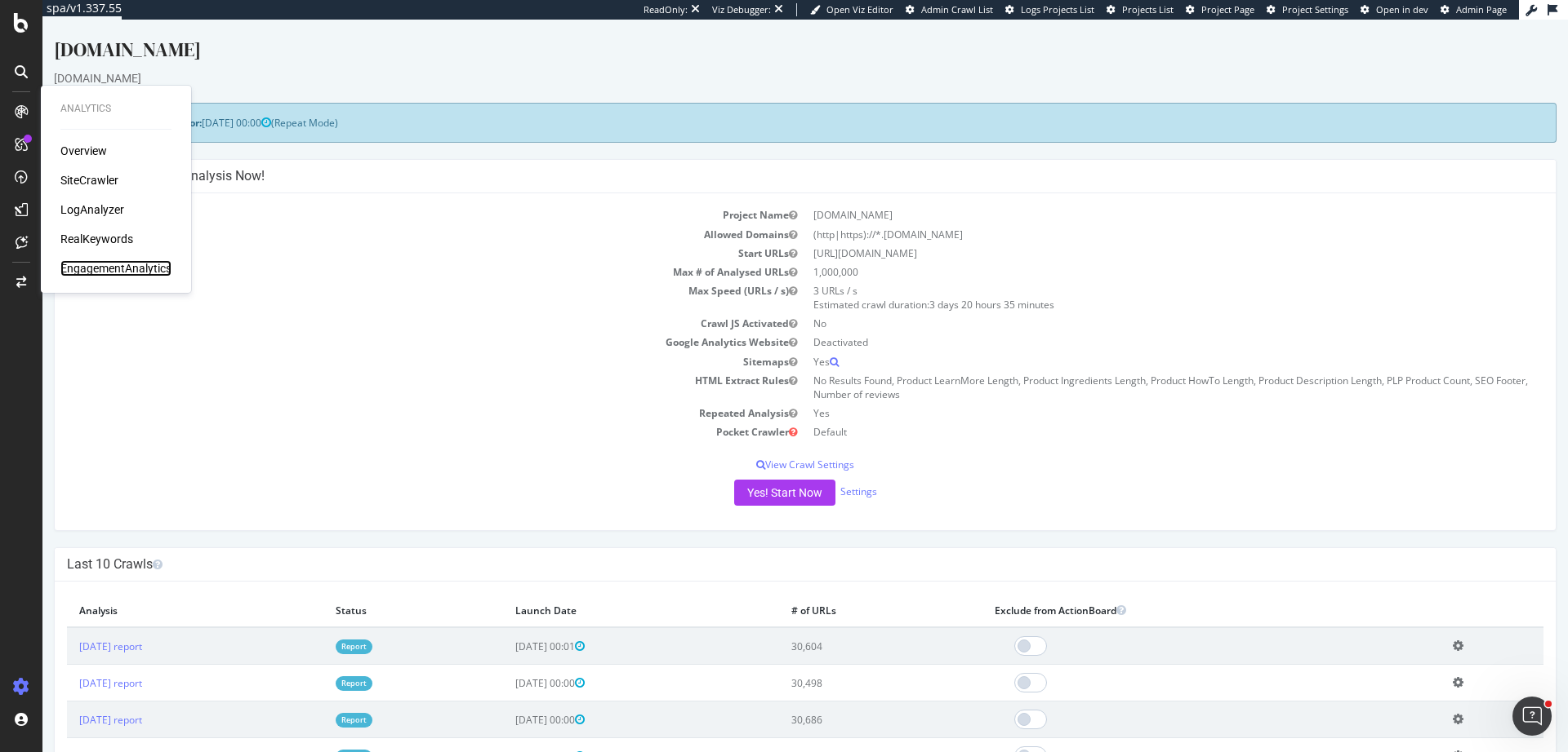
click at [110, 274] on div "EngagementAnalytics" at bounding box center [116, 268] width 111 height 16
